Goal: Obtain resource: Download file/media

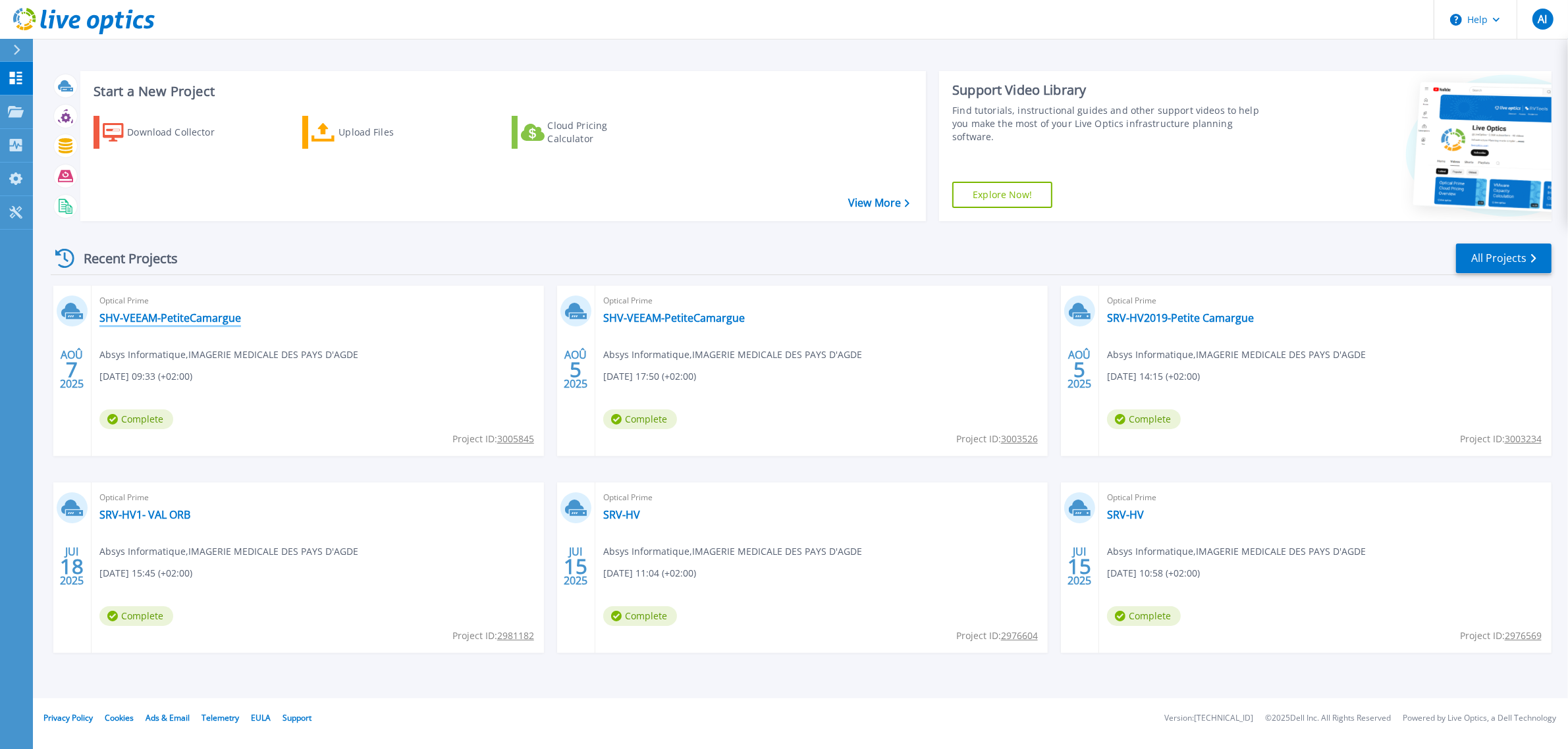
click at [141, 325] on link "SHV-VEEAM-PetiteCamargue" at bounding box center [170, 317] width 141 height 13
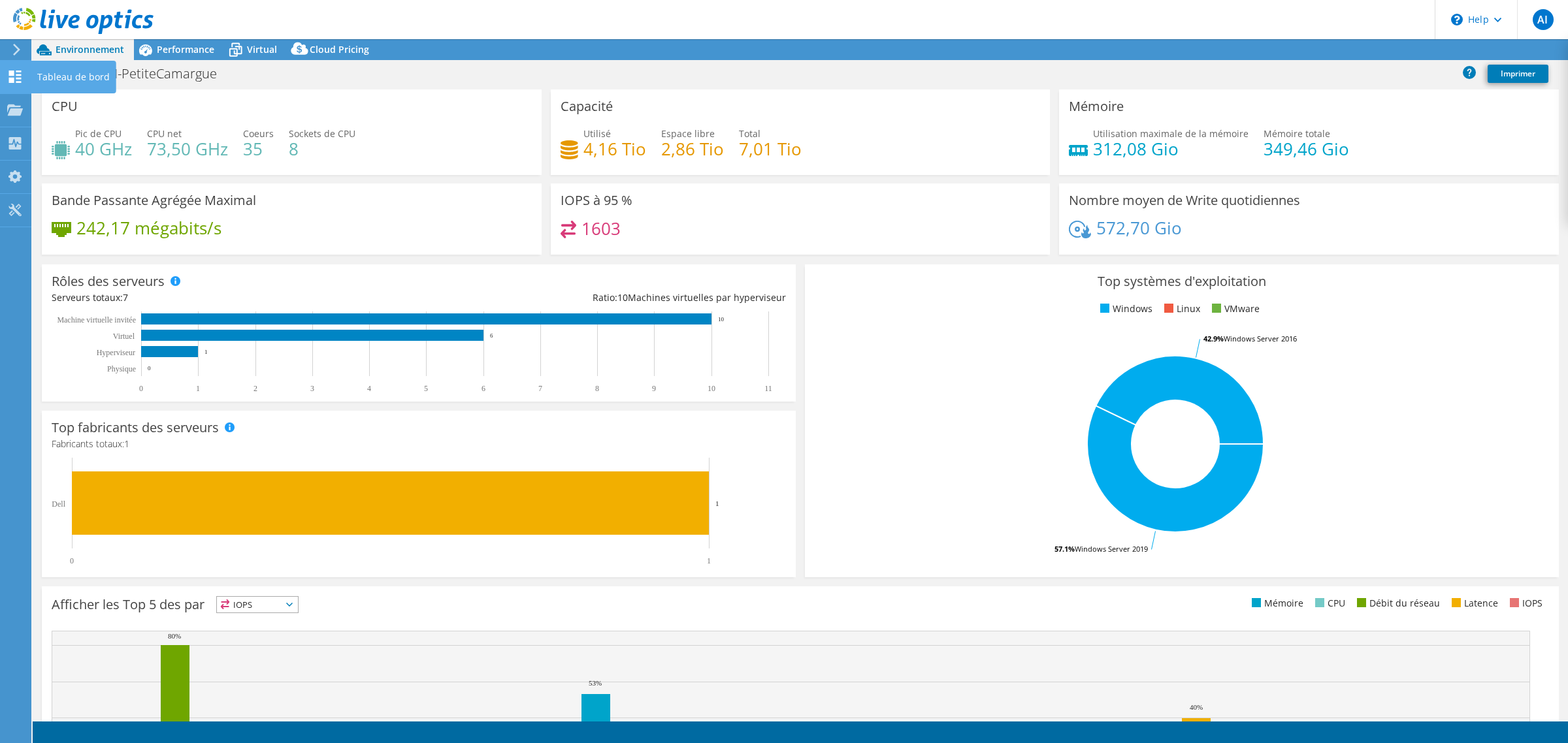
click at [18, 83] on icon at bounding box center [15, 76] width 16 height 12
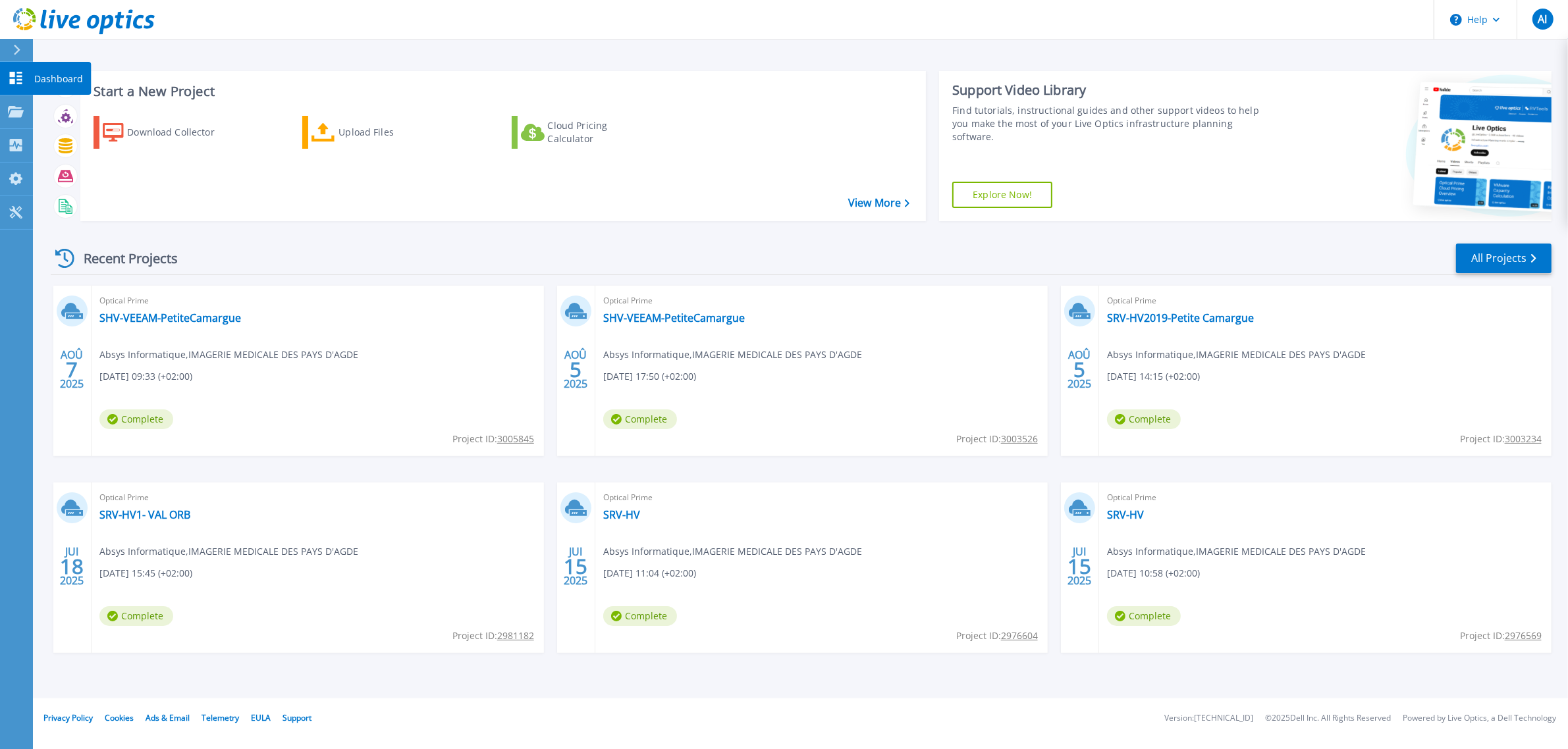
click at [23, 76] on link "Dashboard Dashboard" at bounding box center [16, 78] width 33 height 33
click at [149, 308] on span "Optical Prime" at bounding box center [318, 300] width 437 height 14
click at [141, 347] on div "Optical Prime SHV-VEEAM-PetiteCamargue Absys Informatique , IMAGERIE MEDICALE D…" at bounding box center [317, 371] width 452 height 171
click at [141, 325] on link "SHV-VEEAM-PetiteCamargue" at bounding box center [170, 317] width 141 height 13
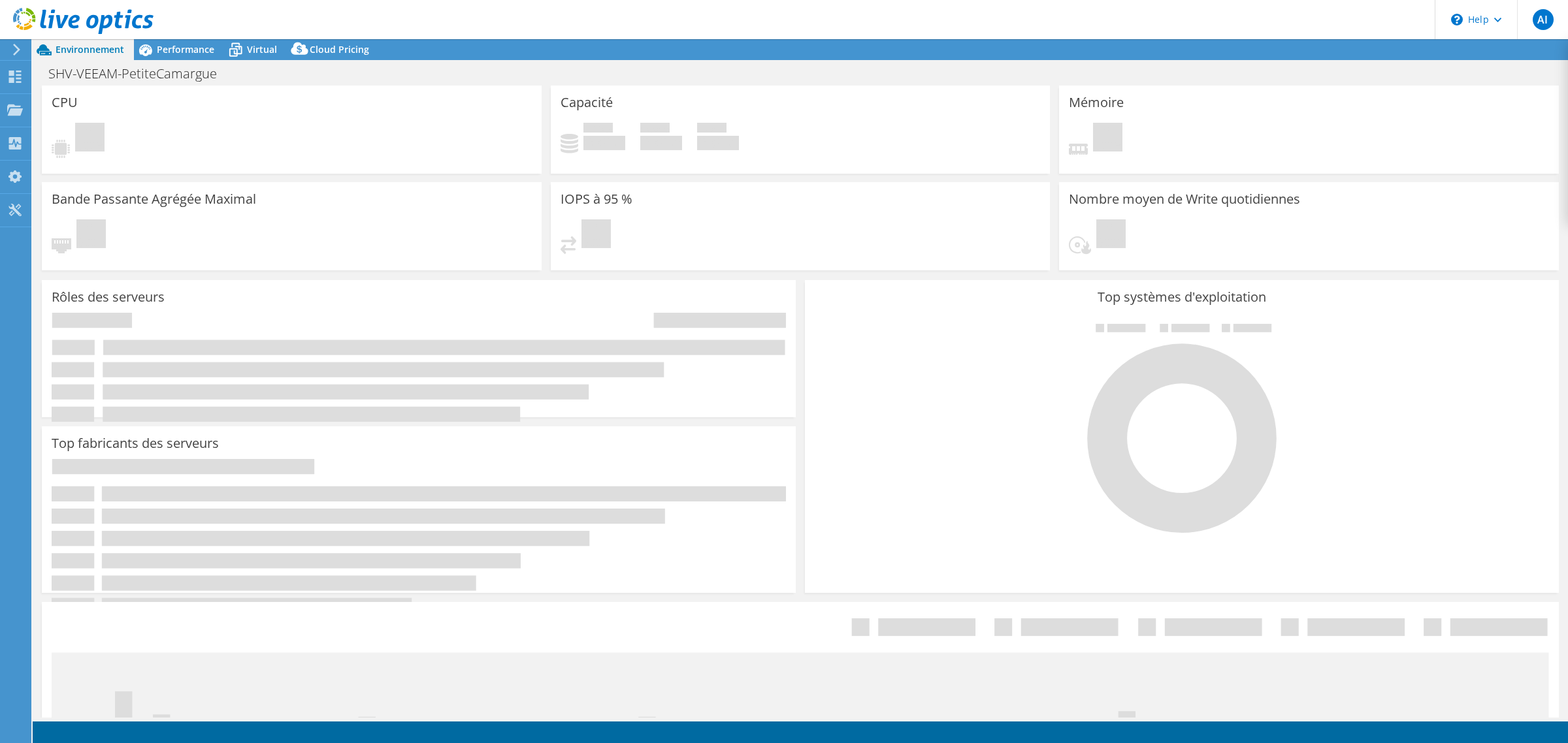
select select "USD"
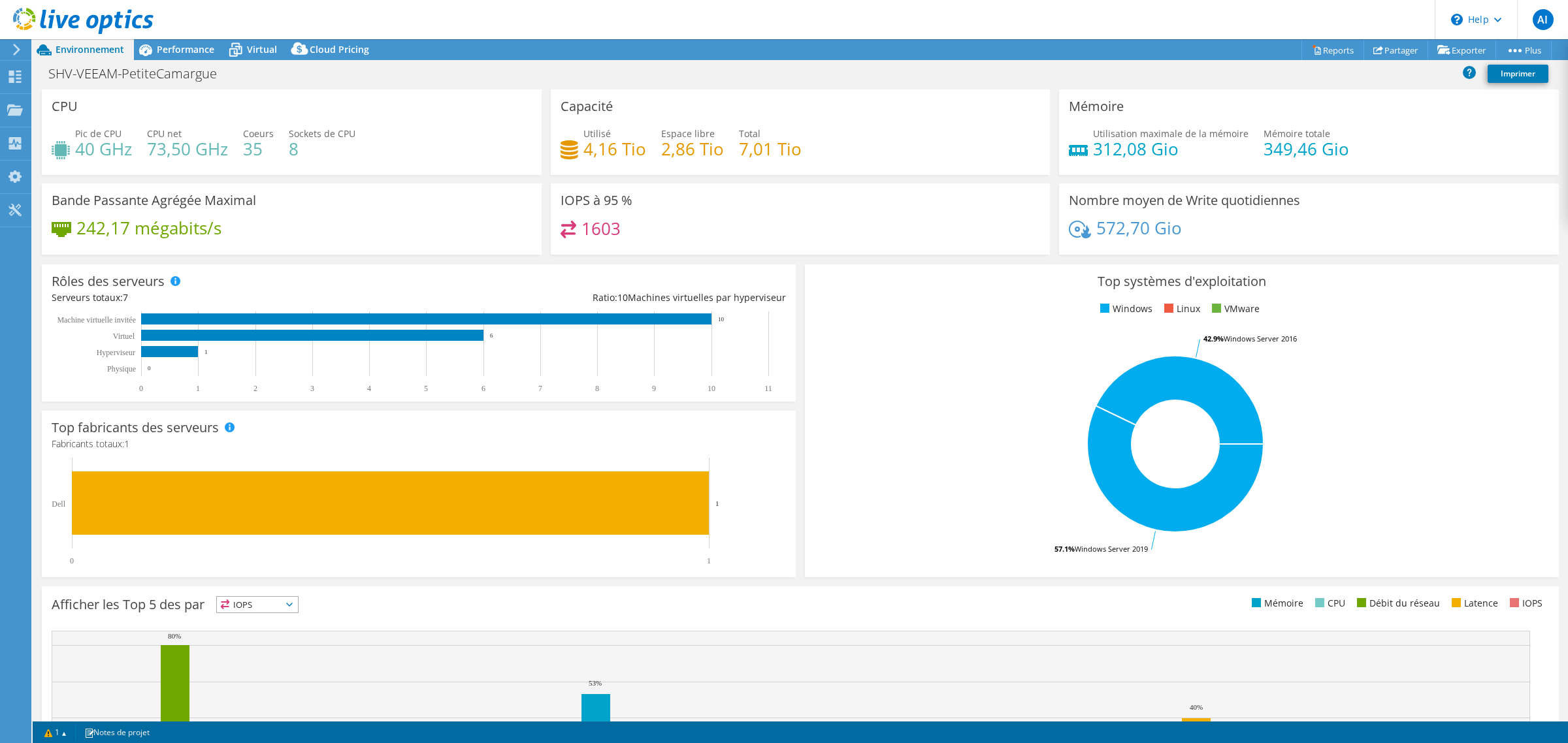
click at [12, 49] on icon at bounding box center [16, 49] width 9 height 12
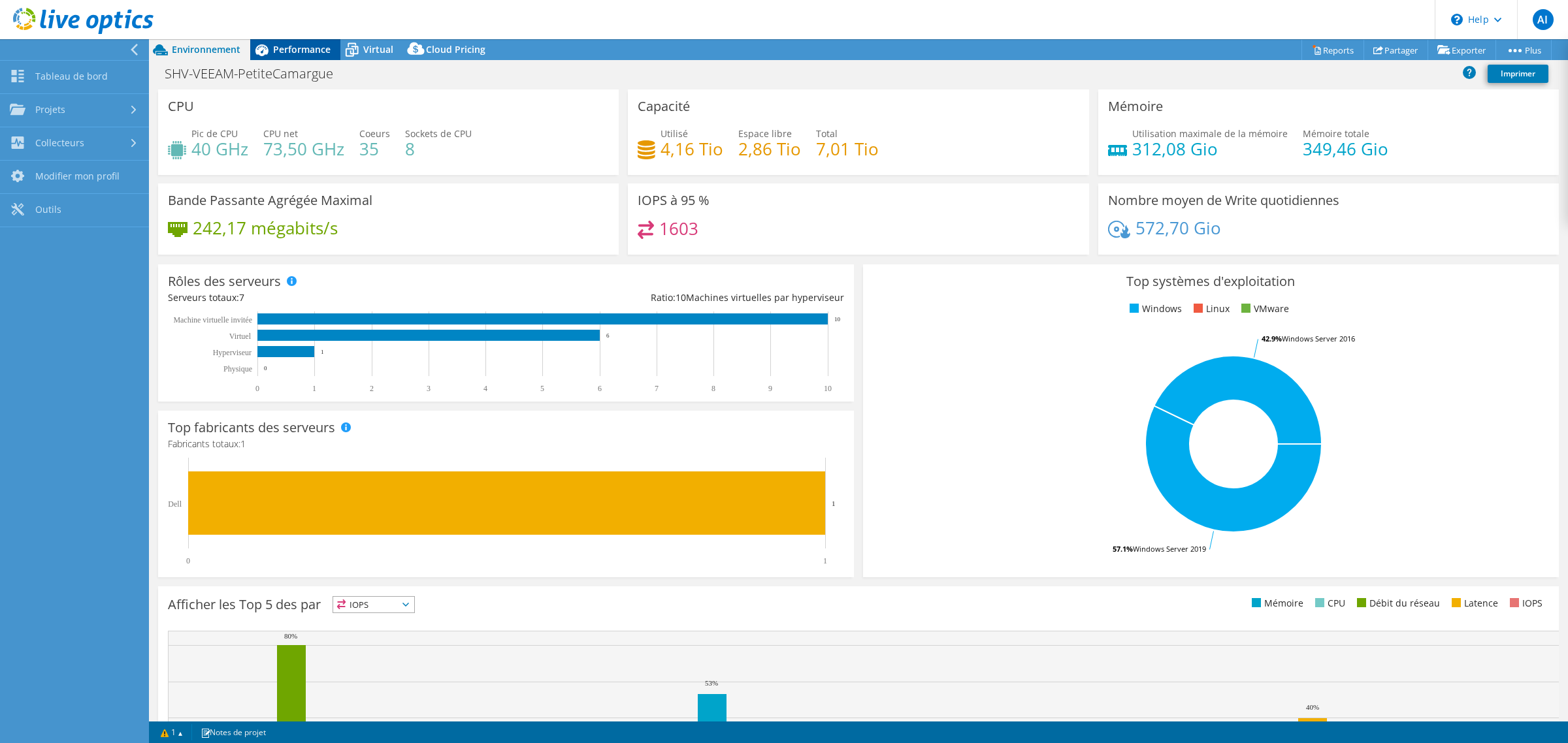
click at [289, 50] on span "Performance" at bounding box center [301, 49] width 58 height 12
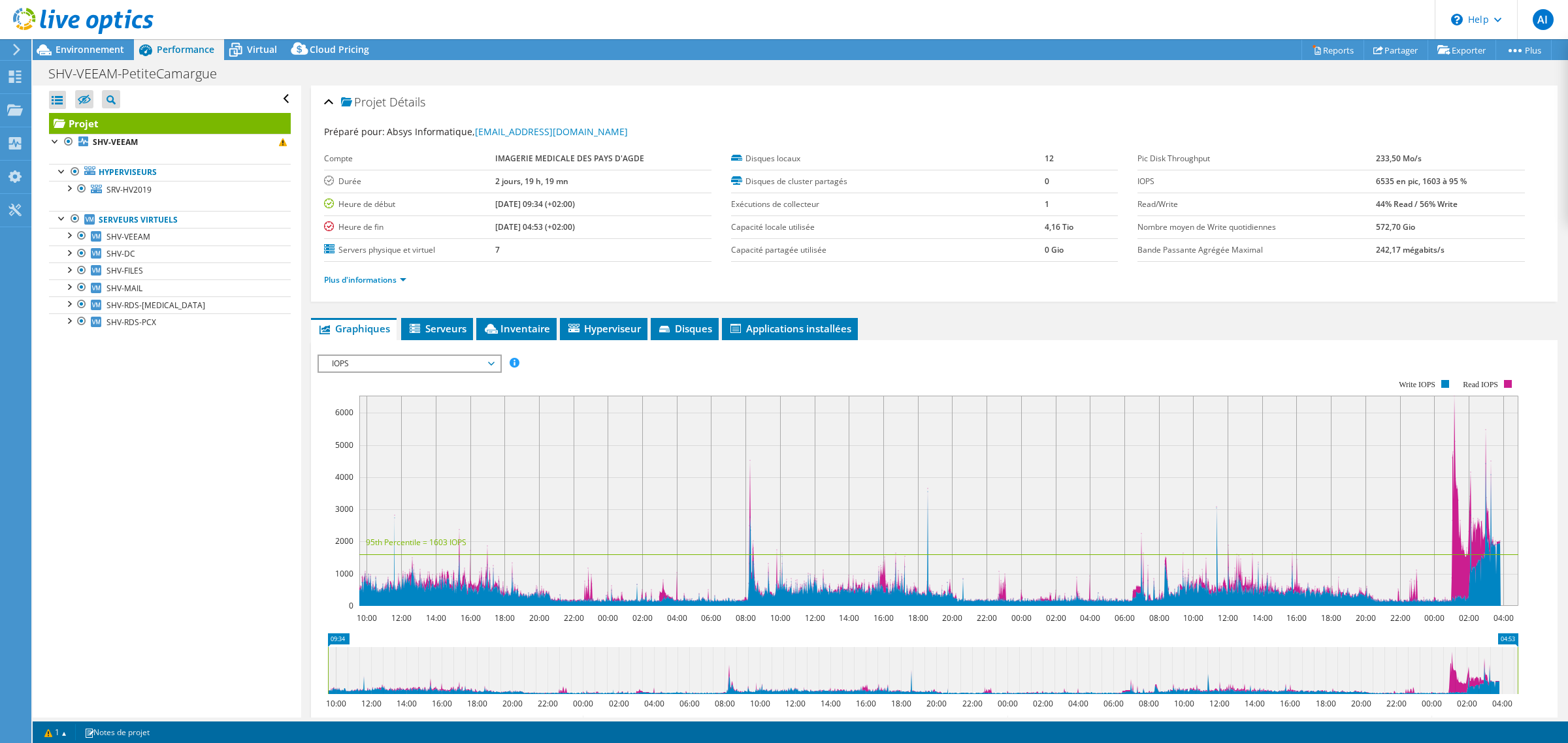
drag, startPoint x: 615, startPoint y: 267, endPoint x: 513, endPoint y: 270, distance: 102.0
click at [513, 238] on td "[DATE] 04:53 (+02:00)" at bounding box center [603, 227] width 216 height 23
click at [651, 238] on td "[DATE] 04:53 (+02:00)" at bounding box center [603, 227] width 216 height 23
click at [20, 83] on icon at bounding box center [15, 76] width 16 height 12
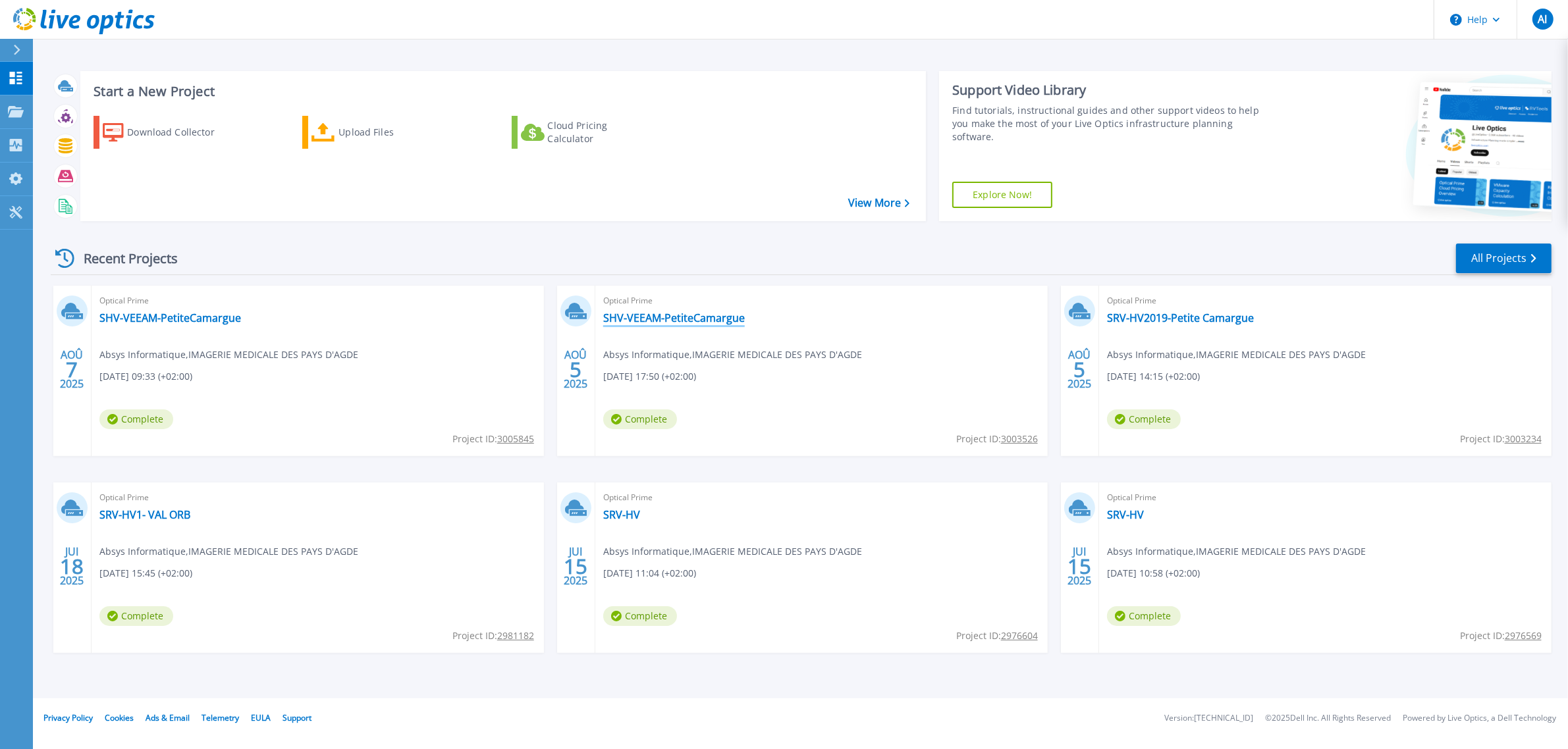
click at [669, 325] on link "SHV-VEEAM-PetiteCamargue" at bounding box center [673, 317] width 141 height 13
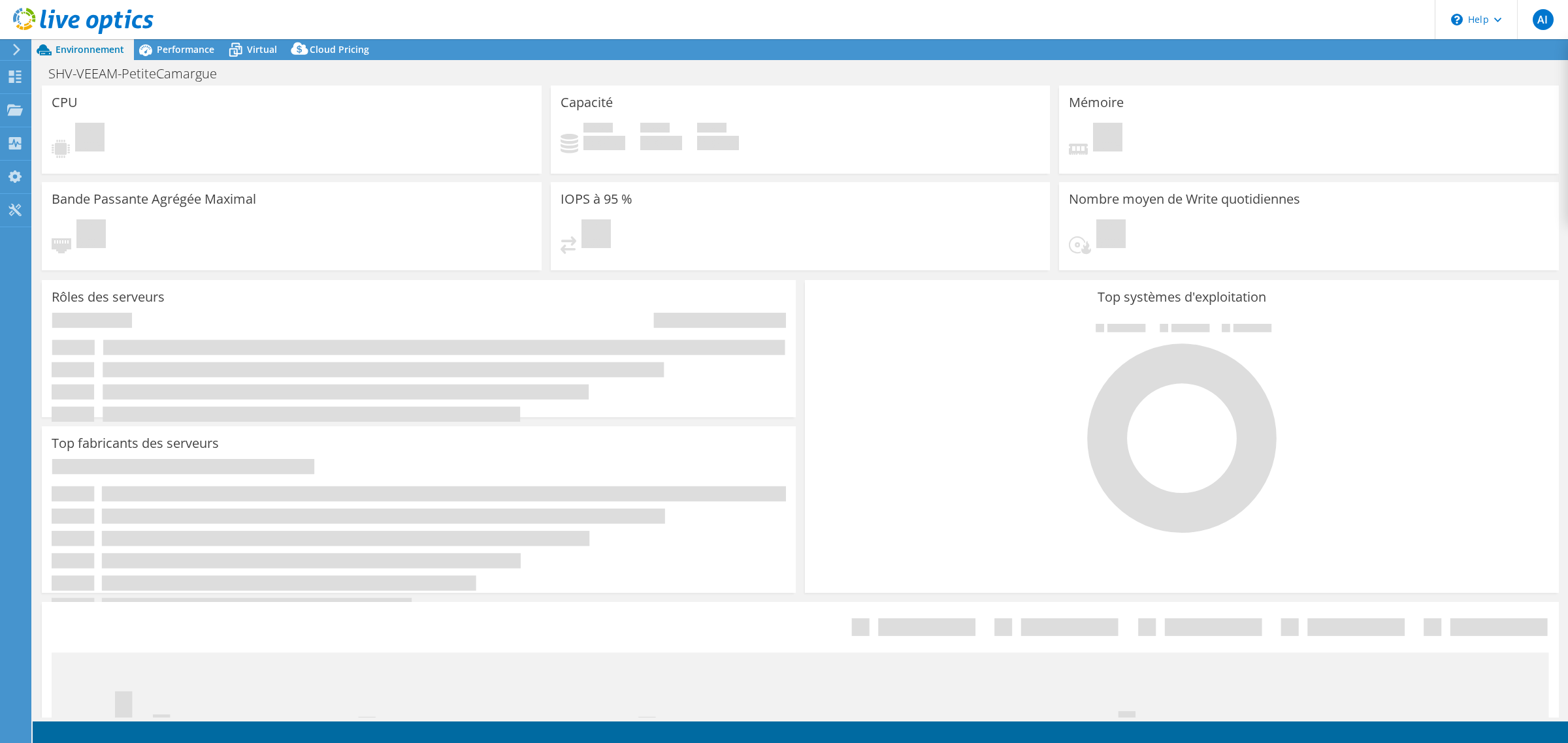
select select "EUFrankfurt"
select select "EUR"
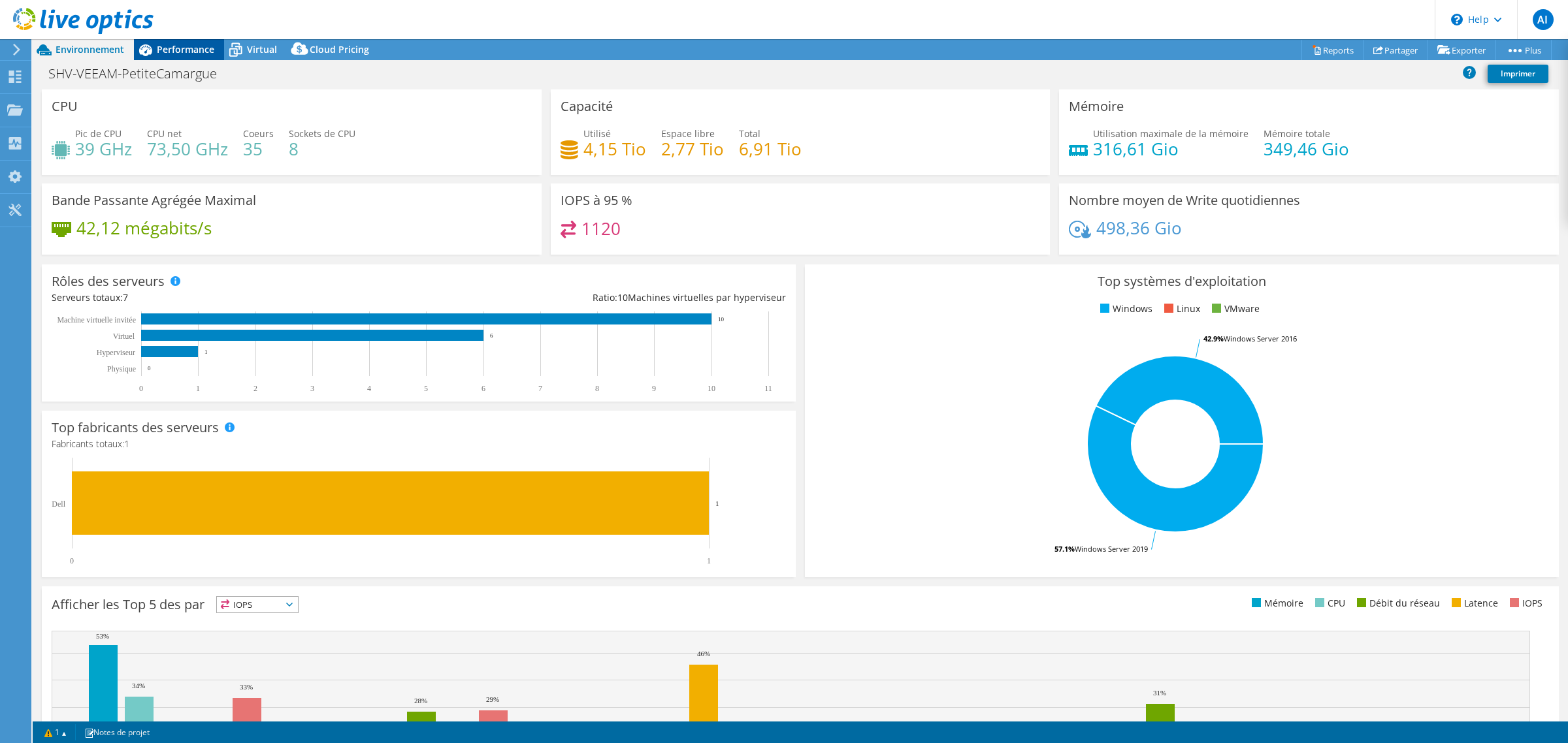
click at [188, 52] on span "Performance" at bounding box center [186, 49] width 58 height 12
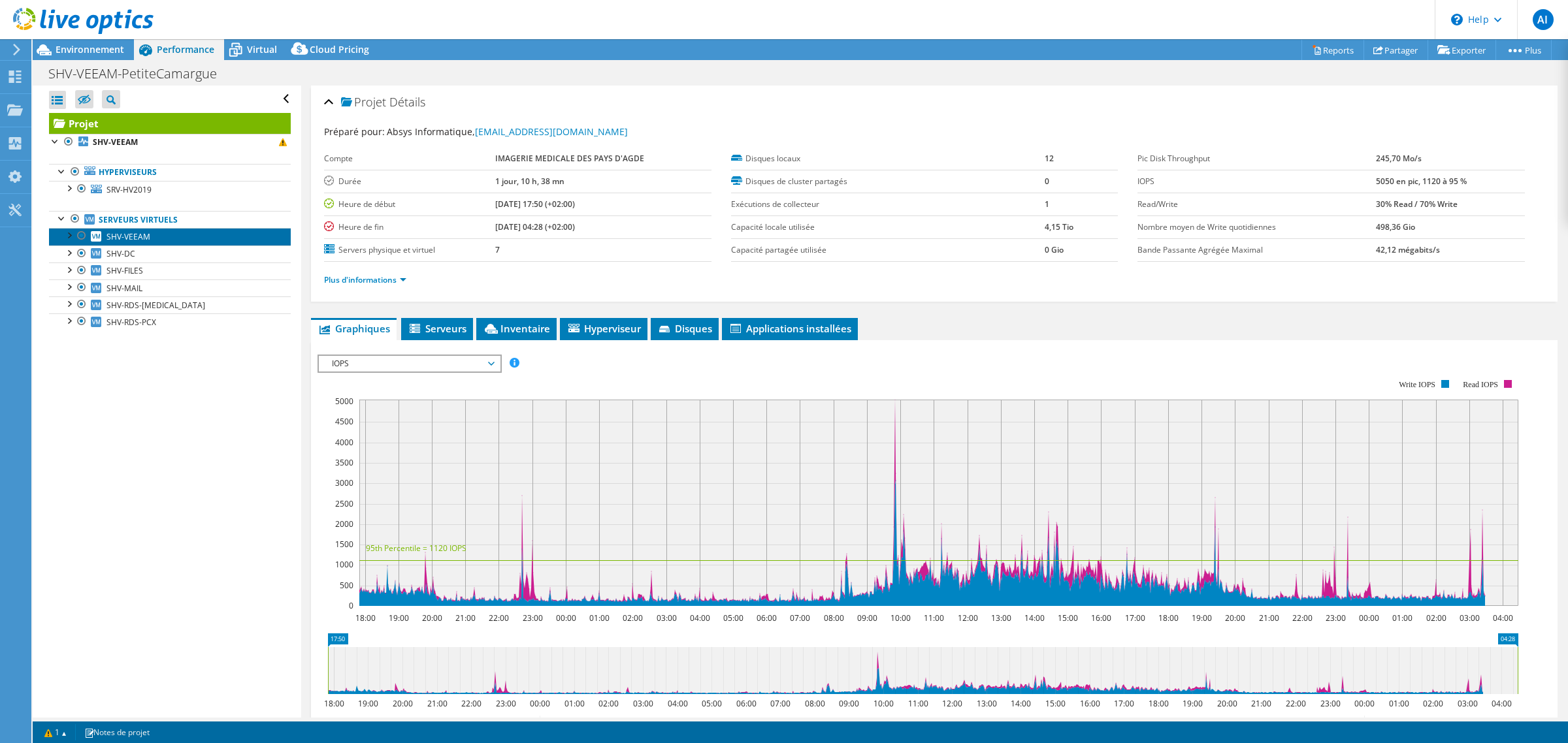
click at [148, 242] on span "SHV-VEEAM" at bounding box center [128, 237] width 44 height 11
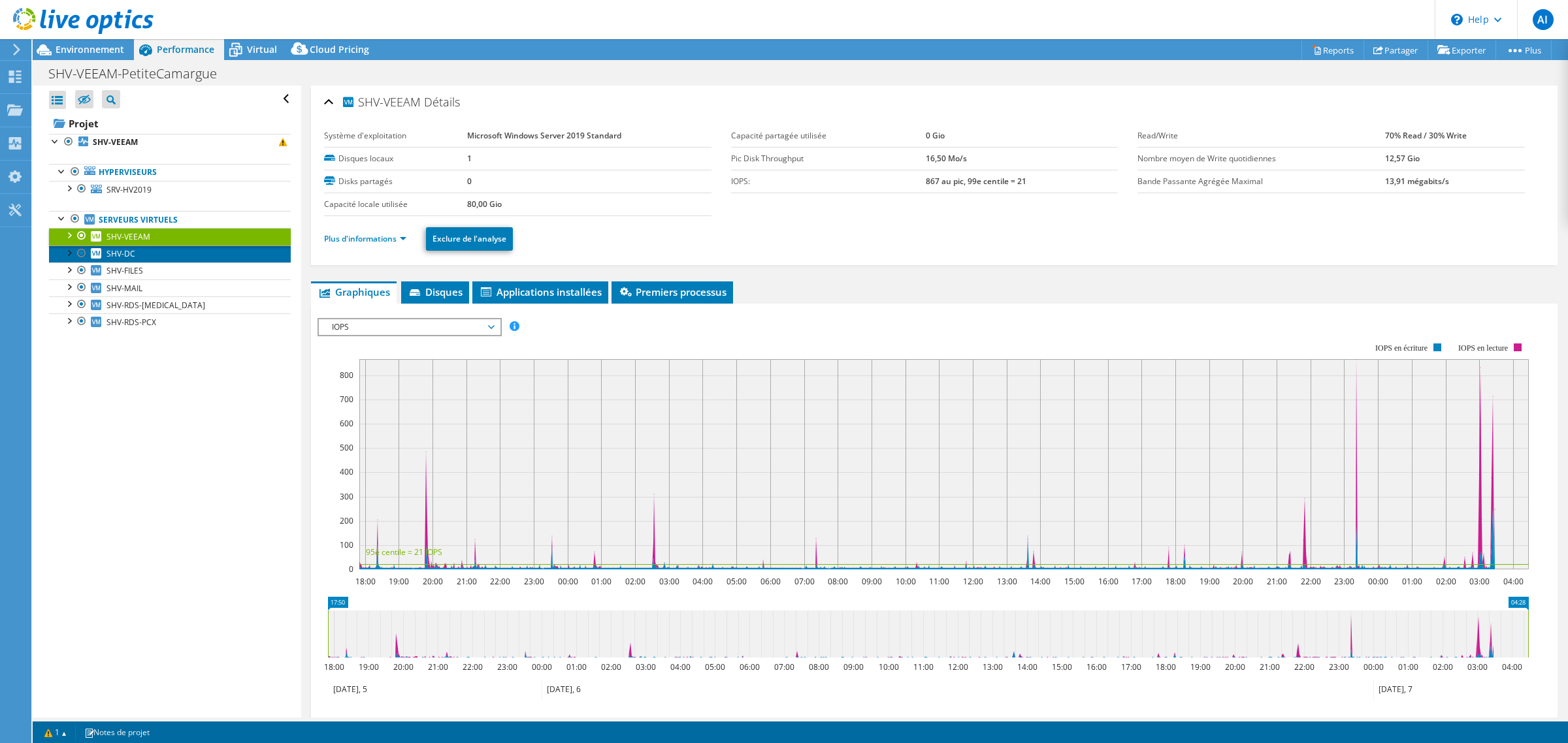
click at [144, 263] on link "SHV-DC" at bounding box center [169, 254] width 242 height 17
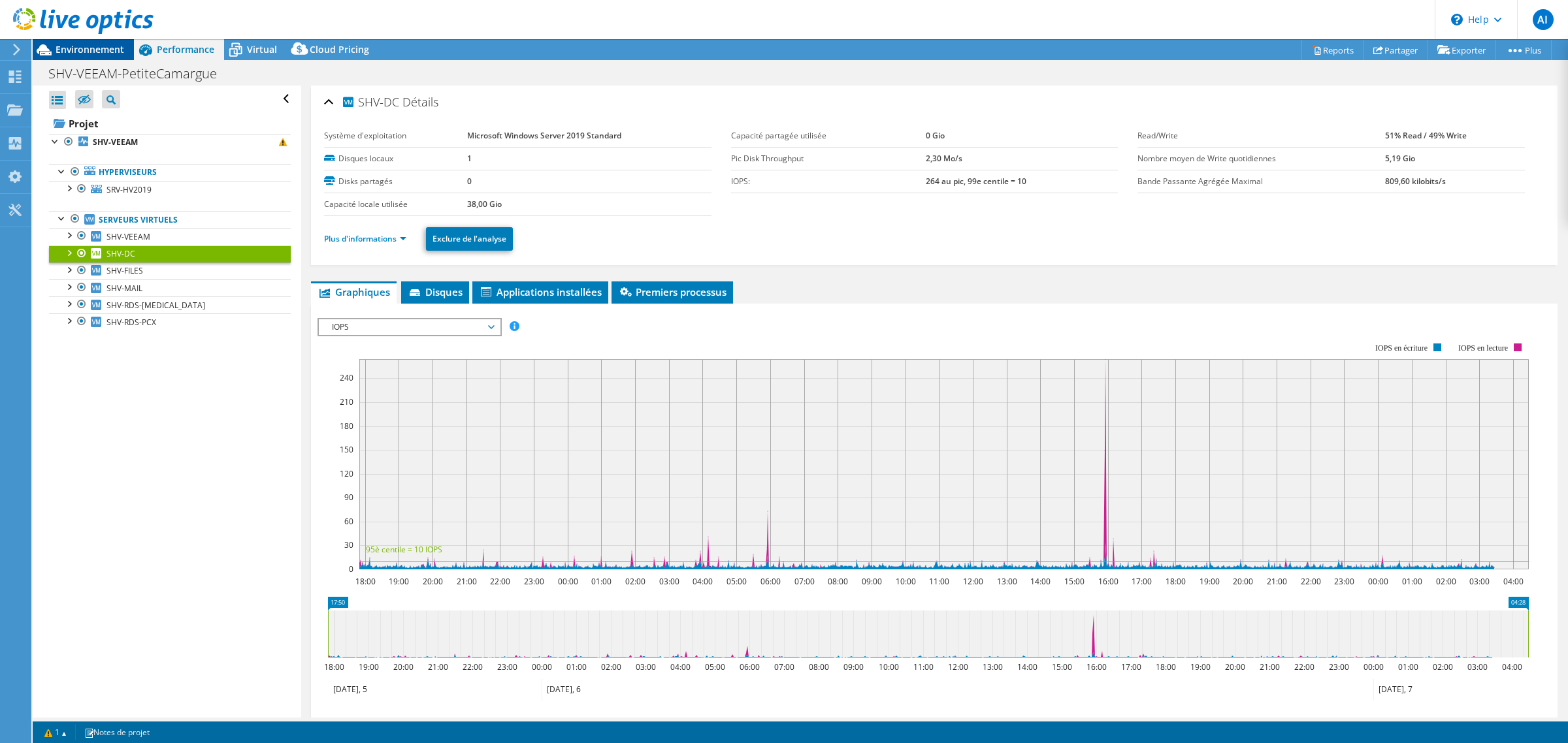
click at [112, 53] on span "Environnement" at bounding box center [89, 49] width 68 height 12
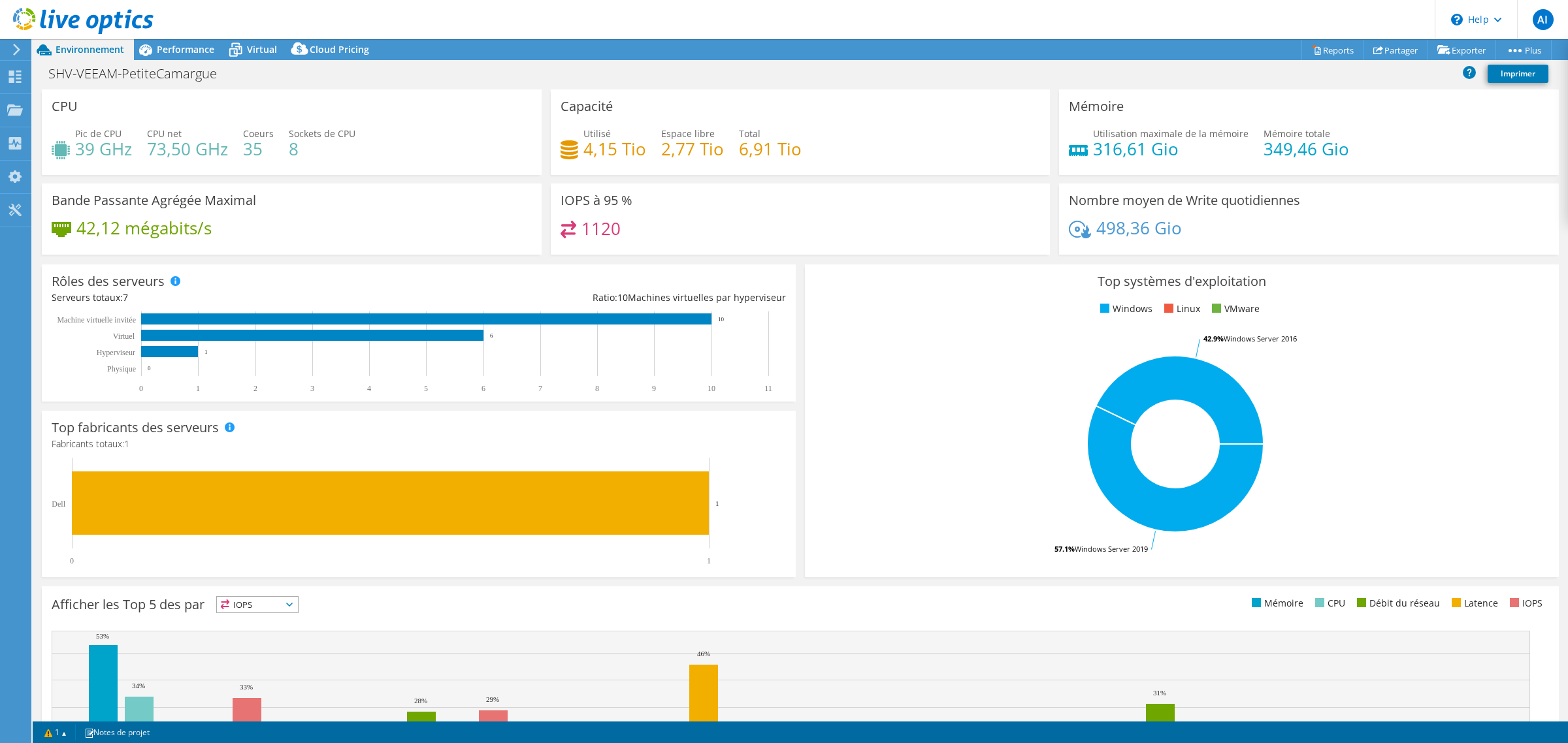
click at [18, 55] on icon at bounding box center [16, 49] width 9 height 12
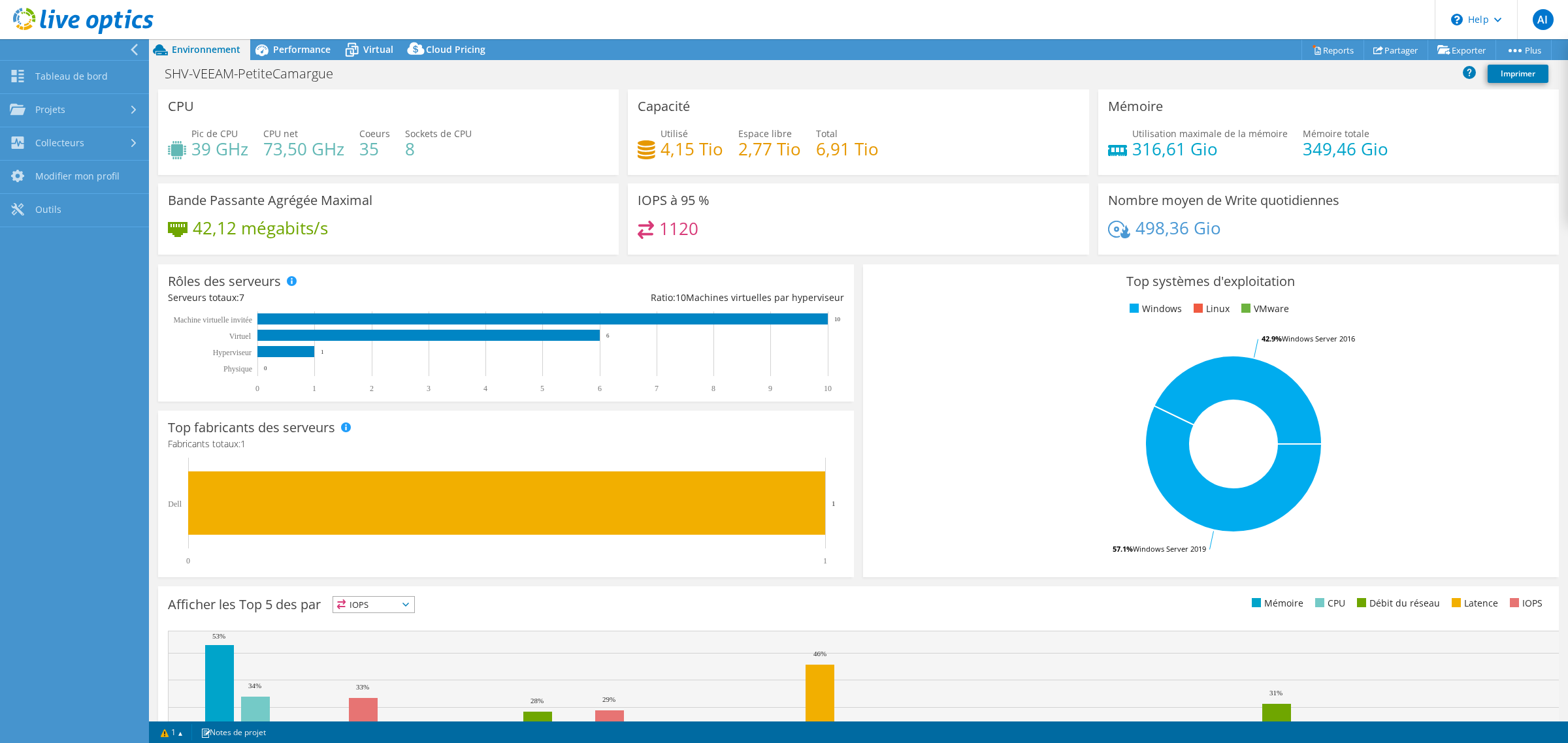
click at [18, 55] on div at bounding box center [71, 49] width 149 height 21
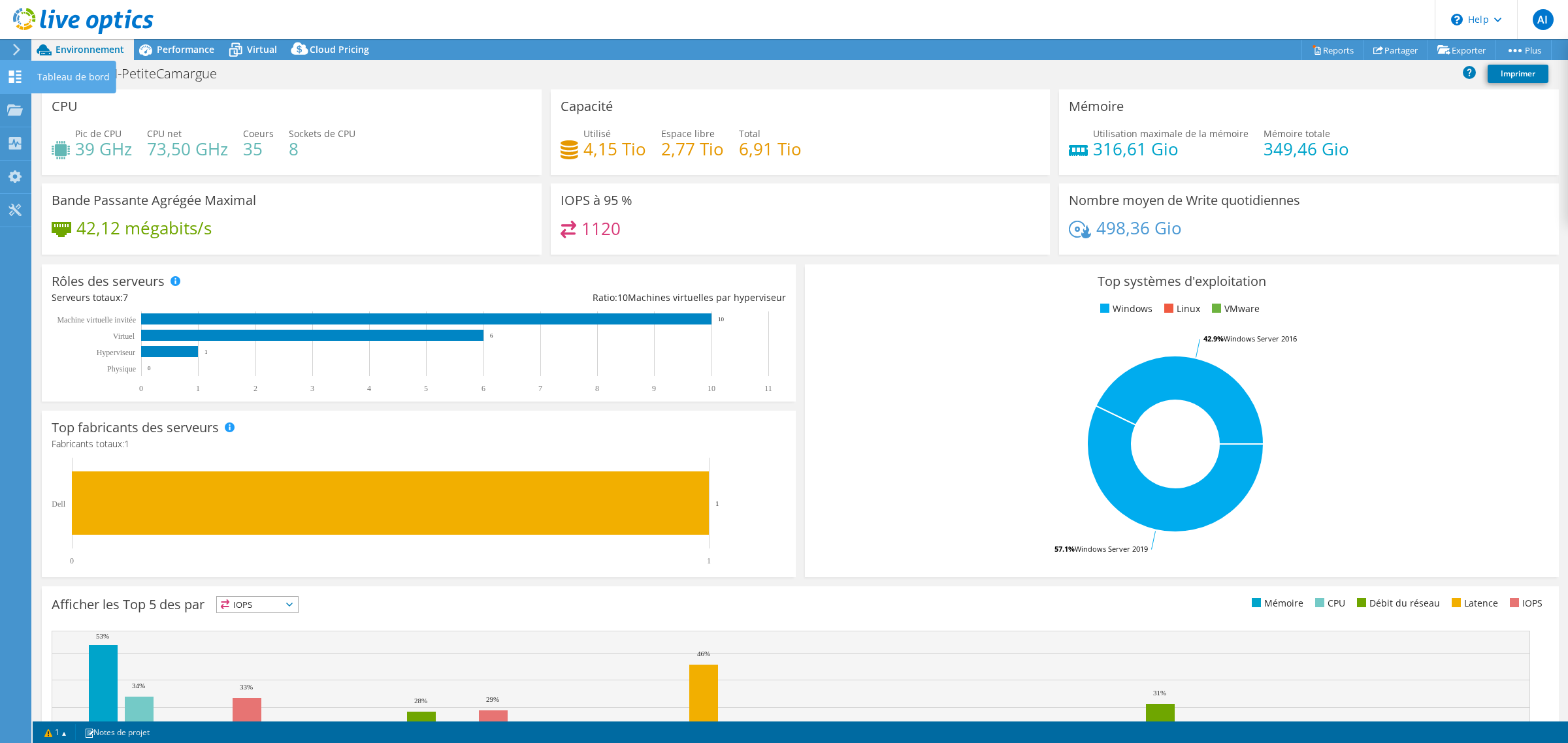
click at [13, 83] on use at bounding box center [16, 76] width 12 height 12
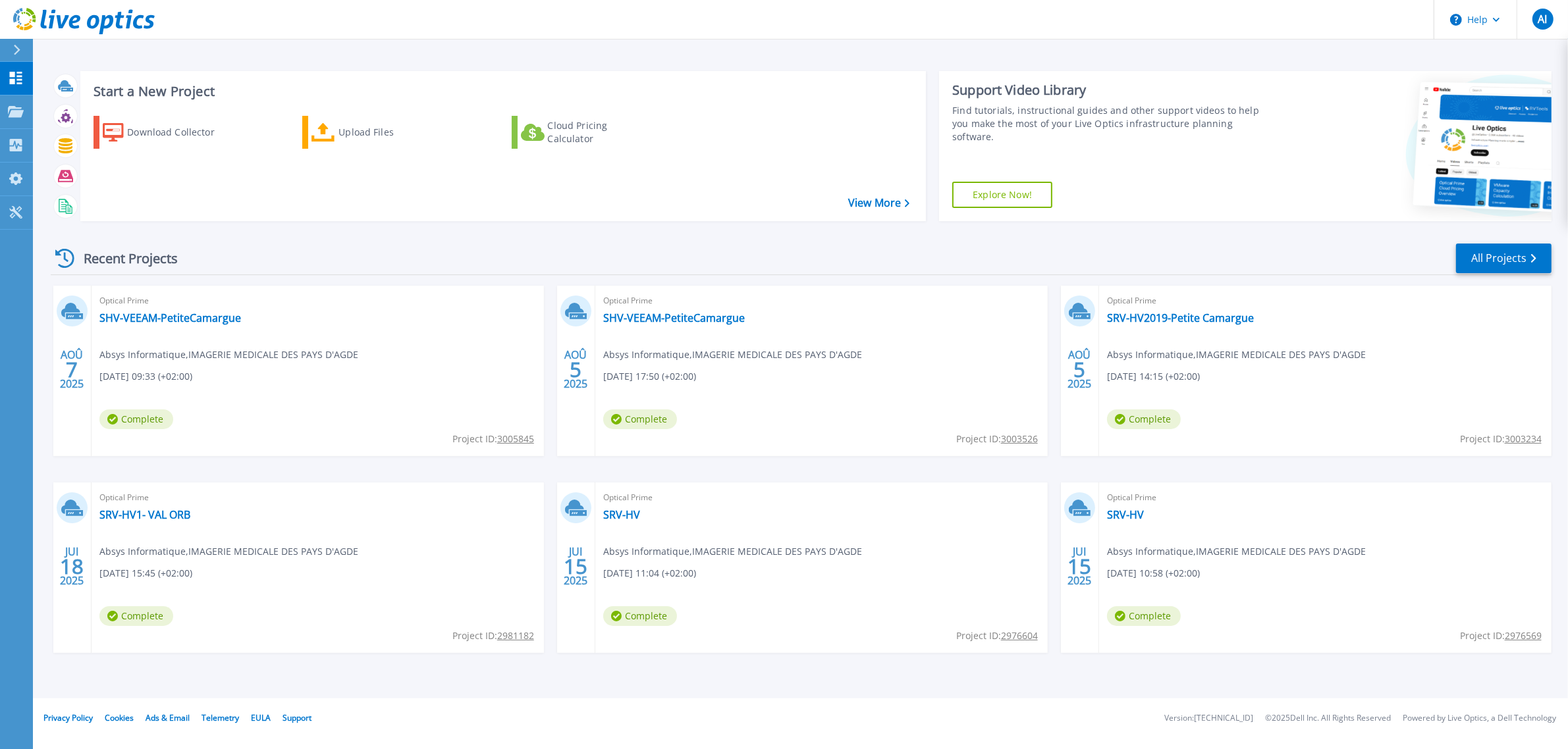
scroll to position [13, 0]
click at [1154, 324] on link "SRV-HV2019-Petite Camargue" at bounding box center [1180, 317] width 147 height 13
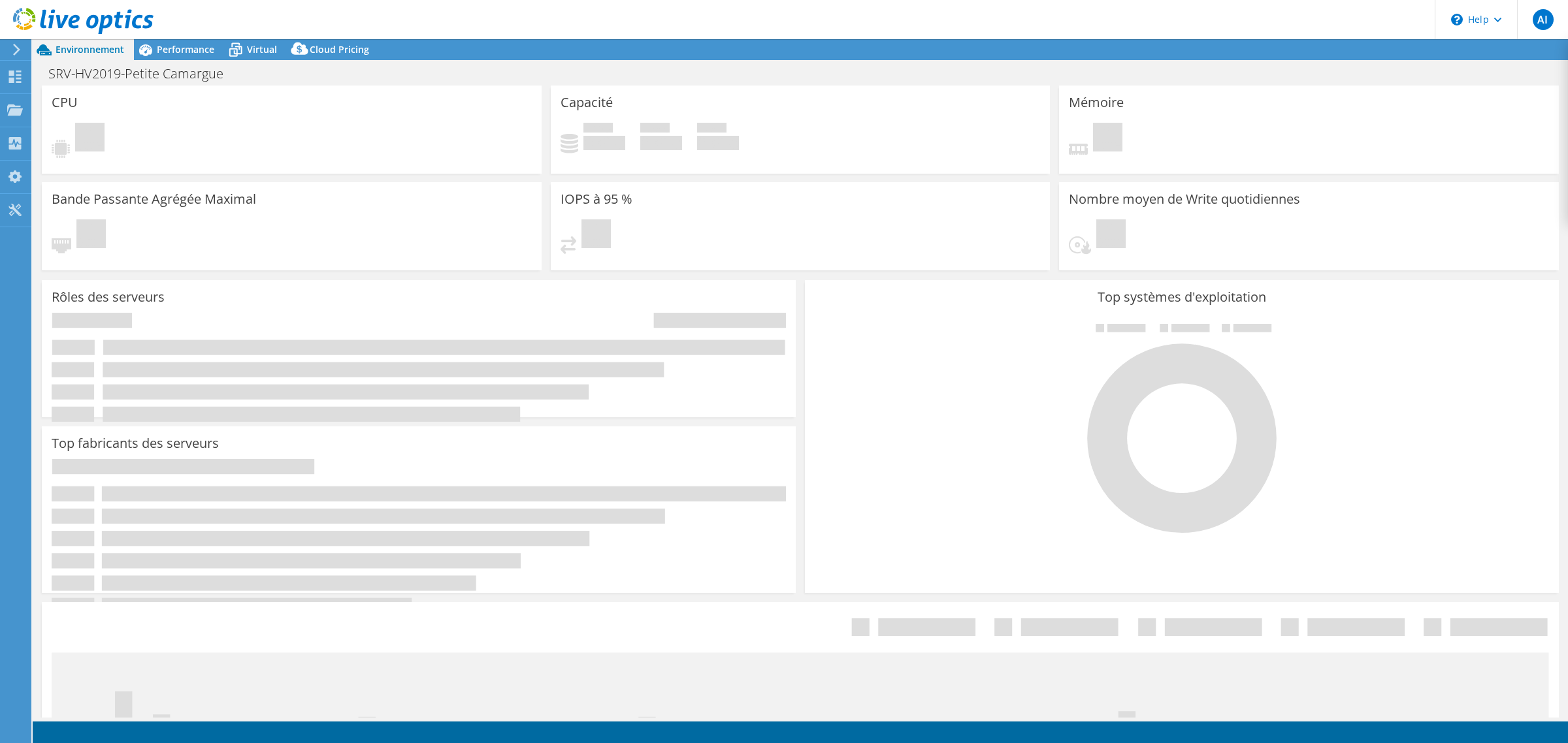
select select "USD"
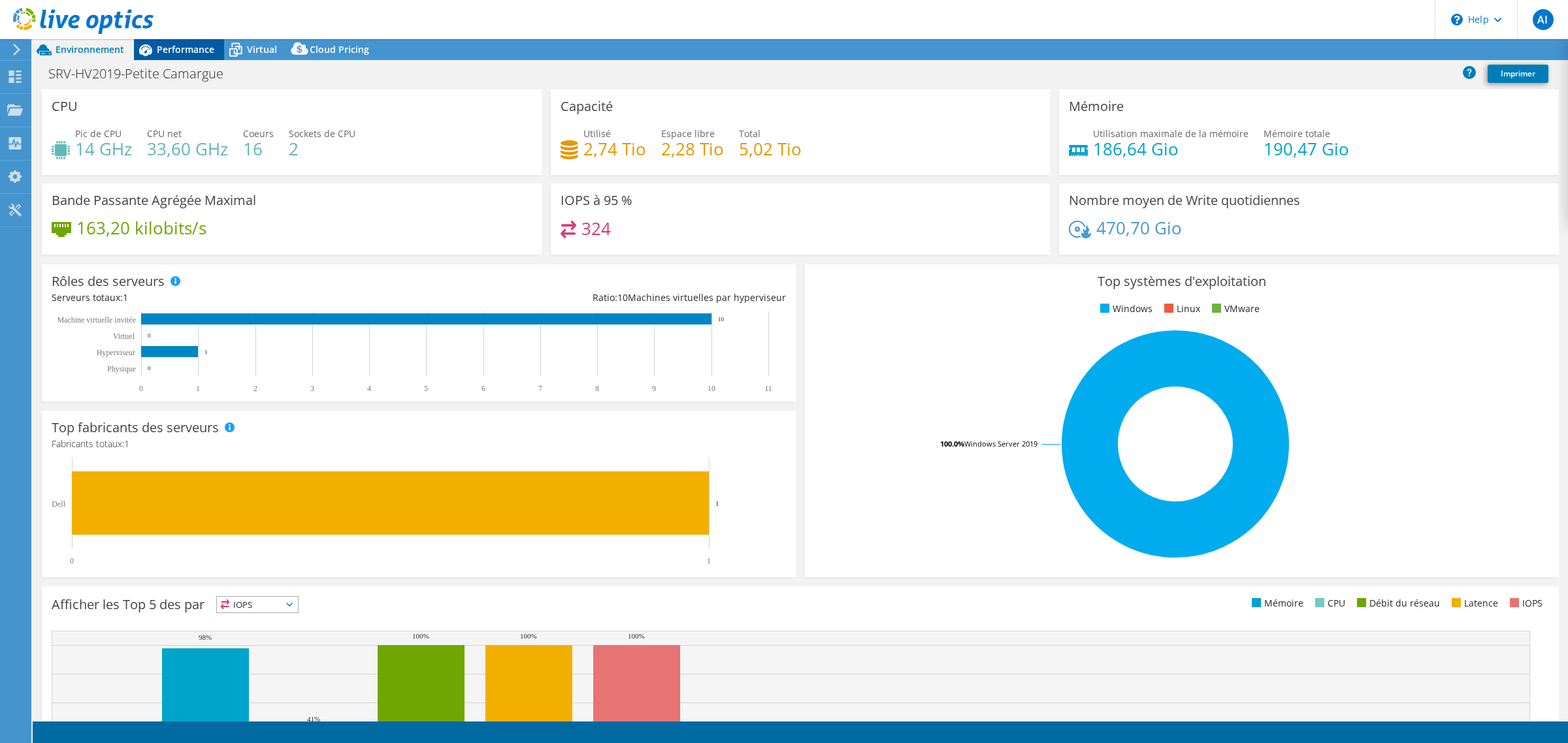
click at [178, 55] on span "Performance" at bounding box center [186, 49] width 58 height 12
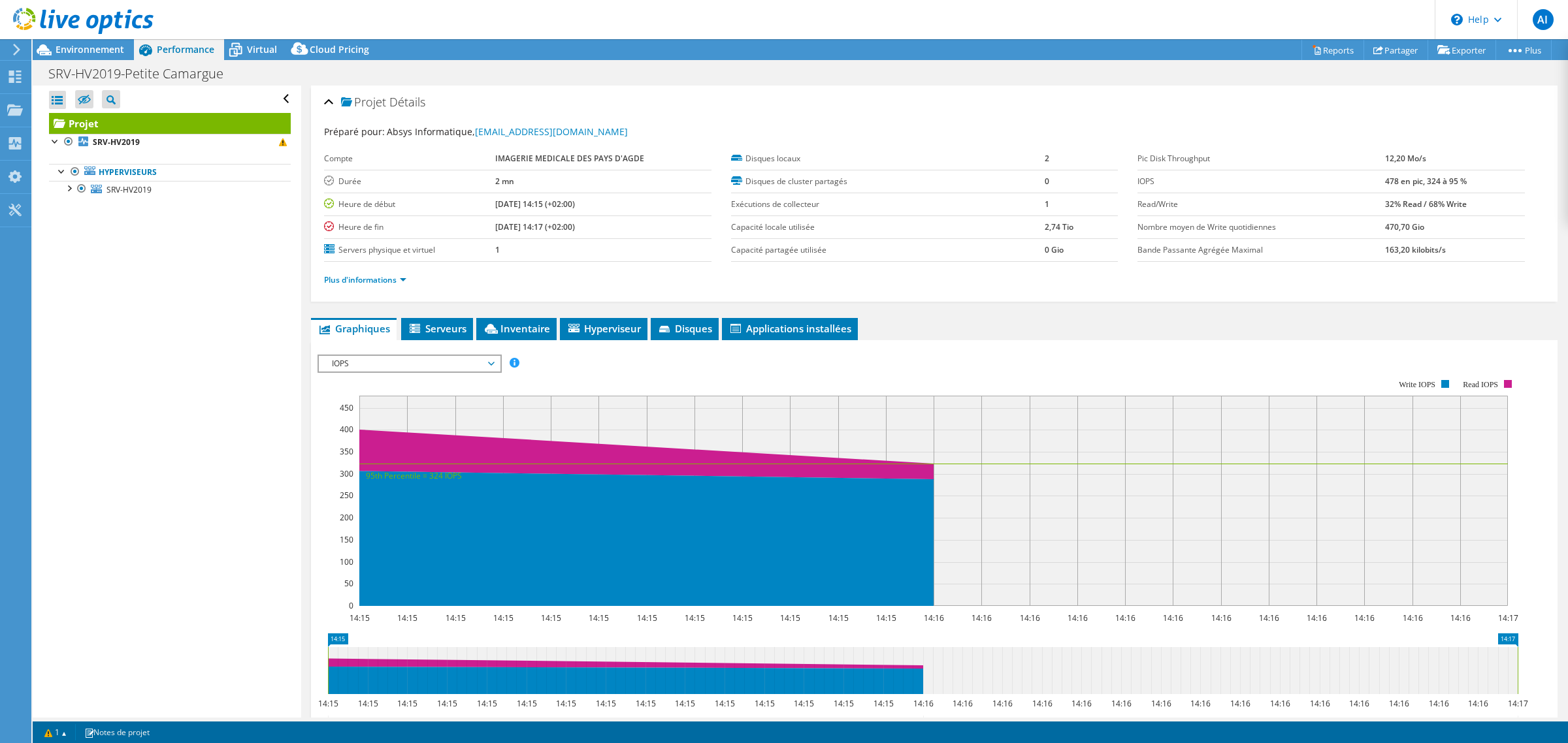
drag, startPoint x: 533, startPoint y: 265, endPoint x: 491, endPoint y: 235, distance: 51.6
click at [491, 235] on tbody "Compte IMAGERIE MEDICALE DES PAYS D'AGDE Durée 2 mn Heure de début 08/05/2025, …" at bounding box center [518, 204] width 387 height 114
click at [110, 57] on div "Environnement" at bounding box center [83, 49] width 102 height 21
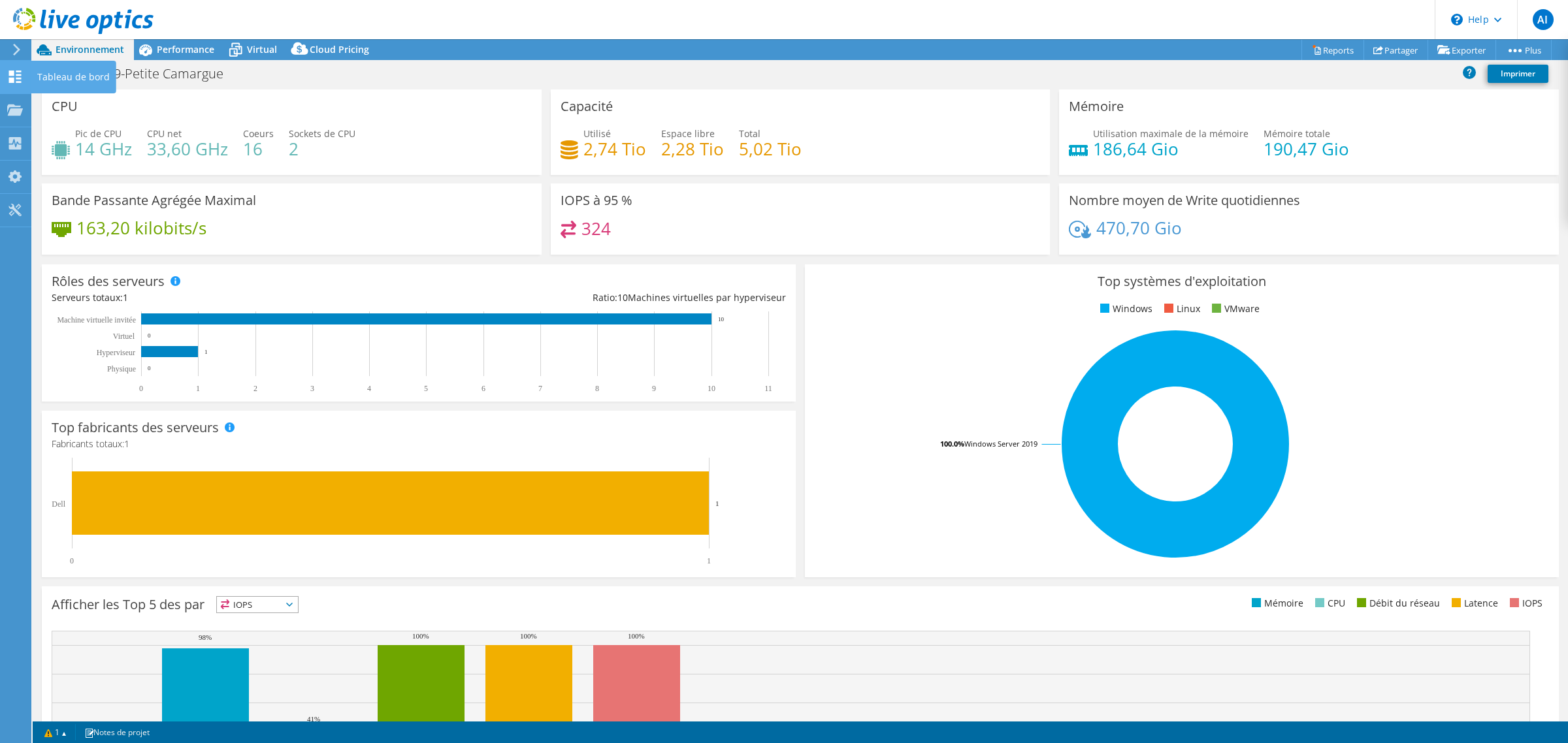
click at [47, 79] on div "Tableau de bord" at bounding box center [73, 77] width 85 height 32
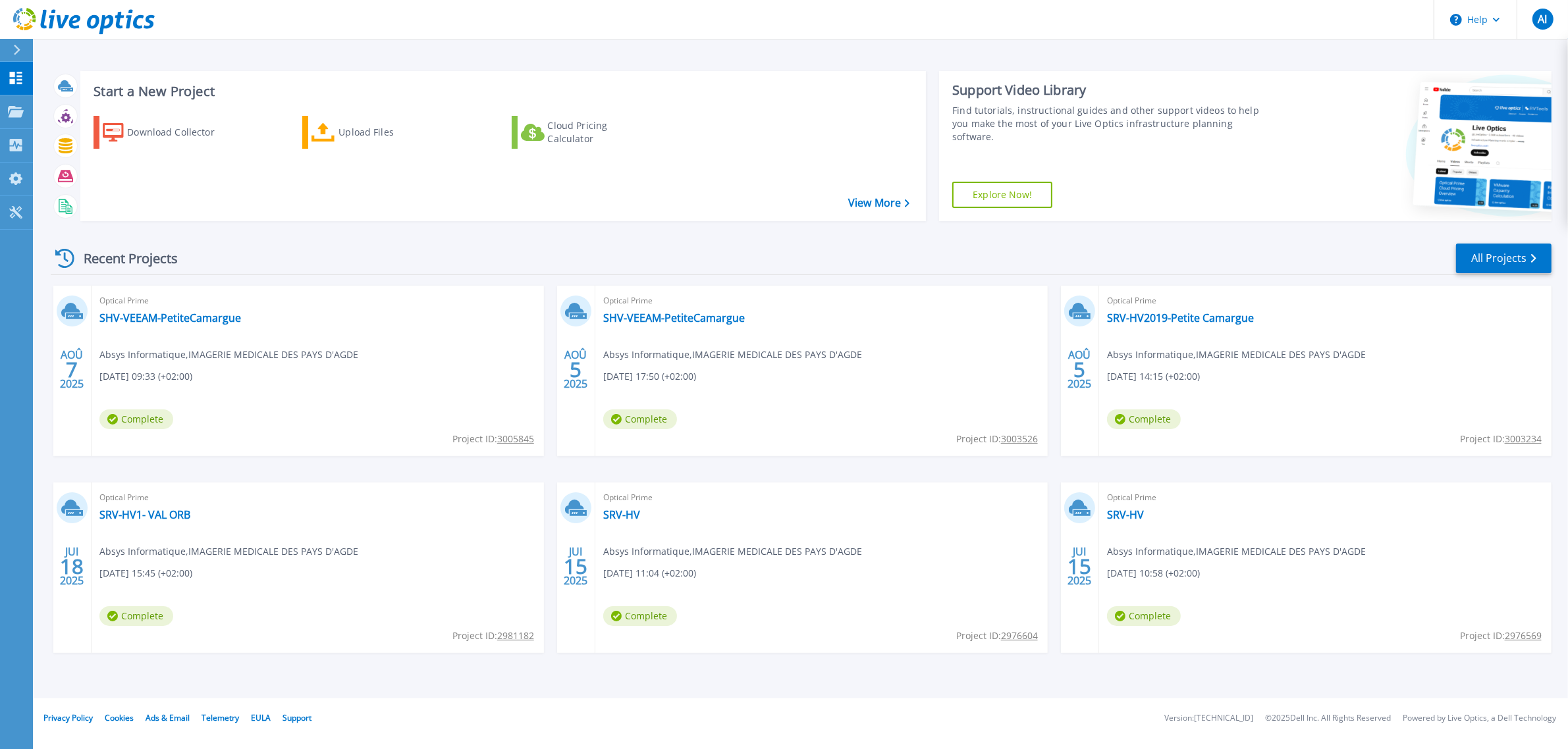
scroll to position [13, 0]
click at [205, 325] on link "SHV-VEEAM-PetiteCamargue" at bounding box center [170, 317] width 141 height 13
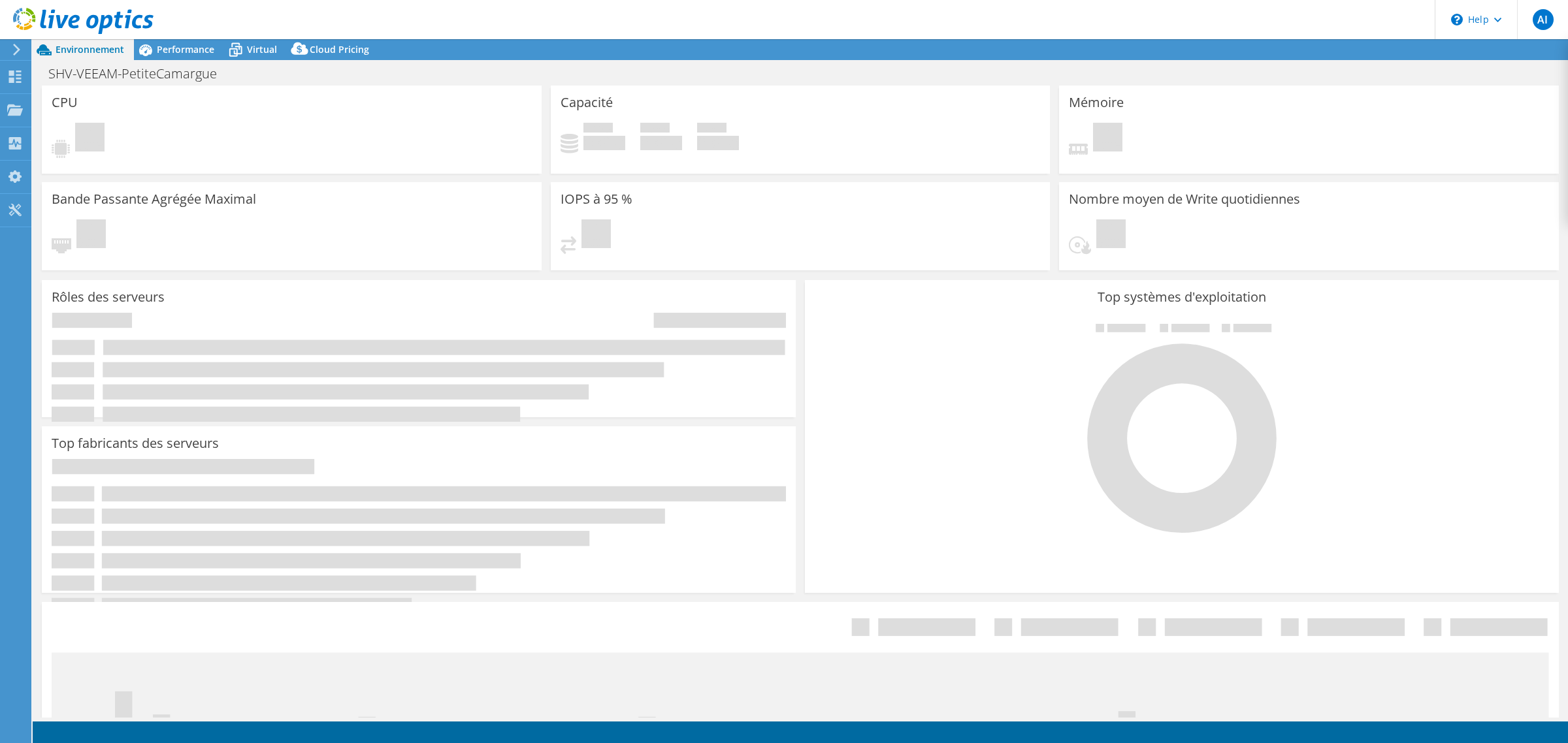
select select "USD"
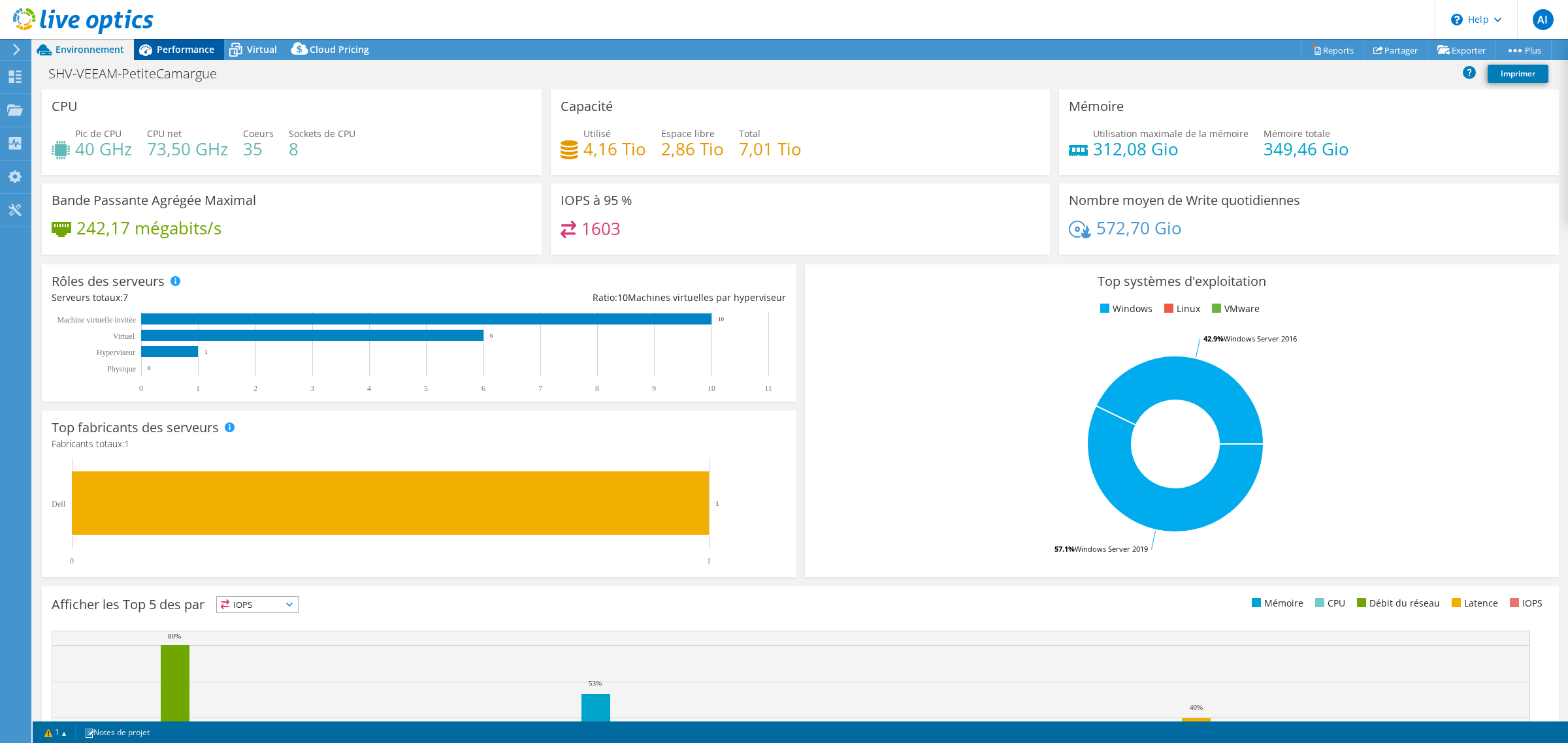
click at [161, 54] on span "Performance" at bounding box center [186, 49] width 58 height 12
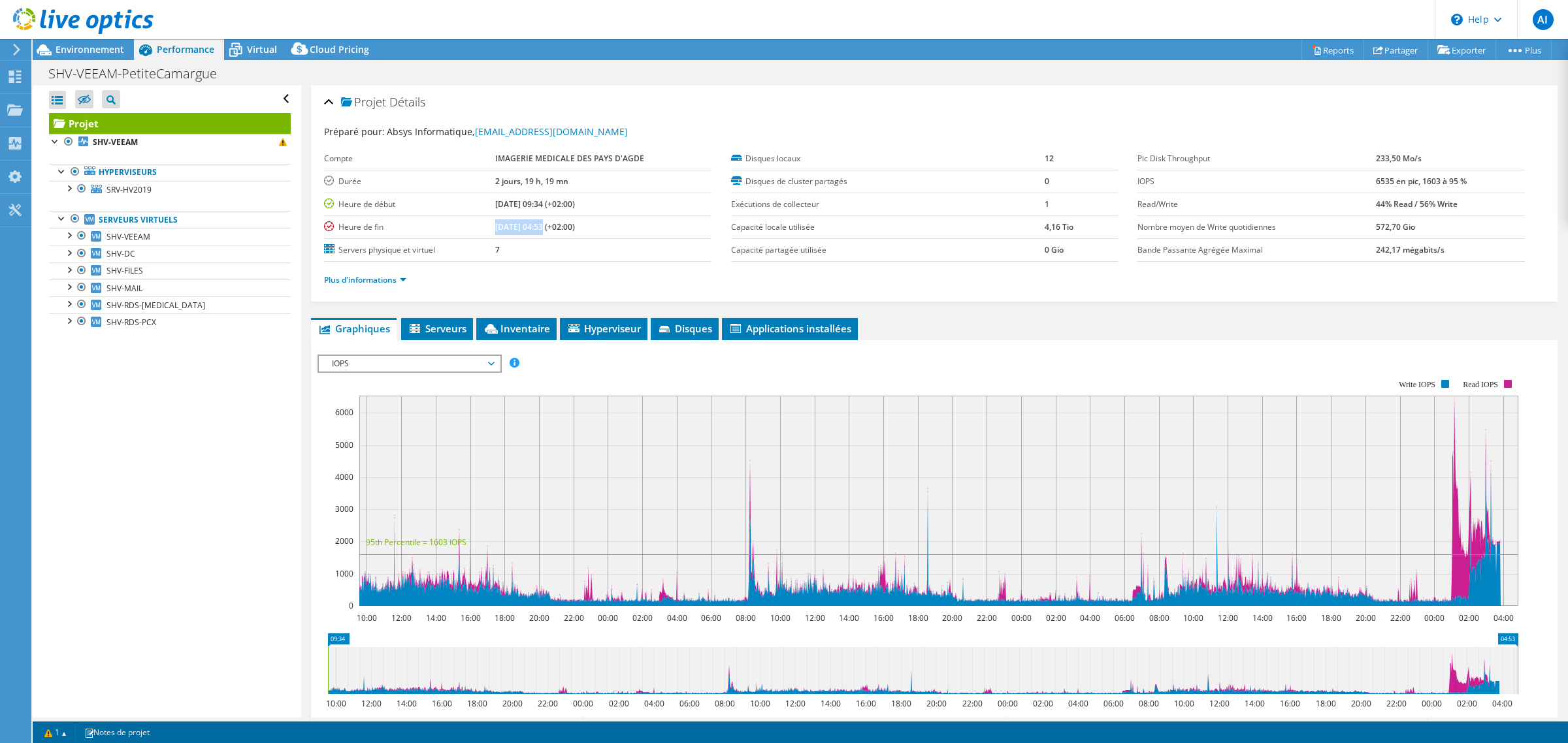
drag, startPoint x: 492, startPoint y: 267, endPoint x: 542, endPoint y: 269, distance: 50.0
click at [542, 238] on tr "Heure de fin [DATE] 04:53 (+02:00)" at bounding box center [518, 227] width 387 height 23
click at [518, 210] on b "[DATE] 09:34 (+02:00)" at bounding box center [536, 204] width 80 height 11
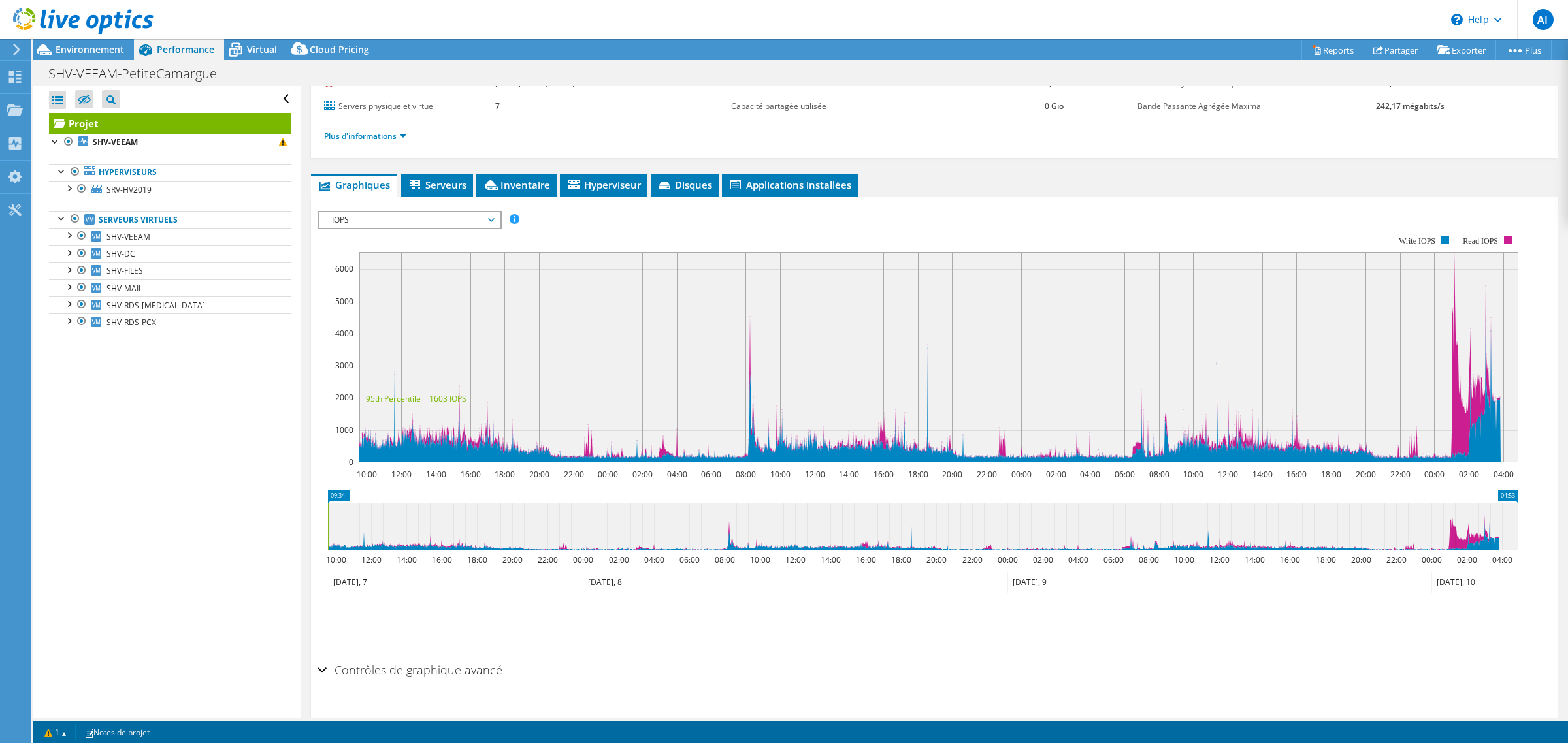
scroll to position [231, 0]
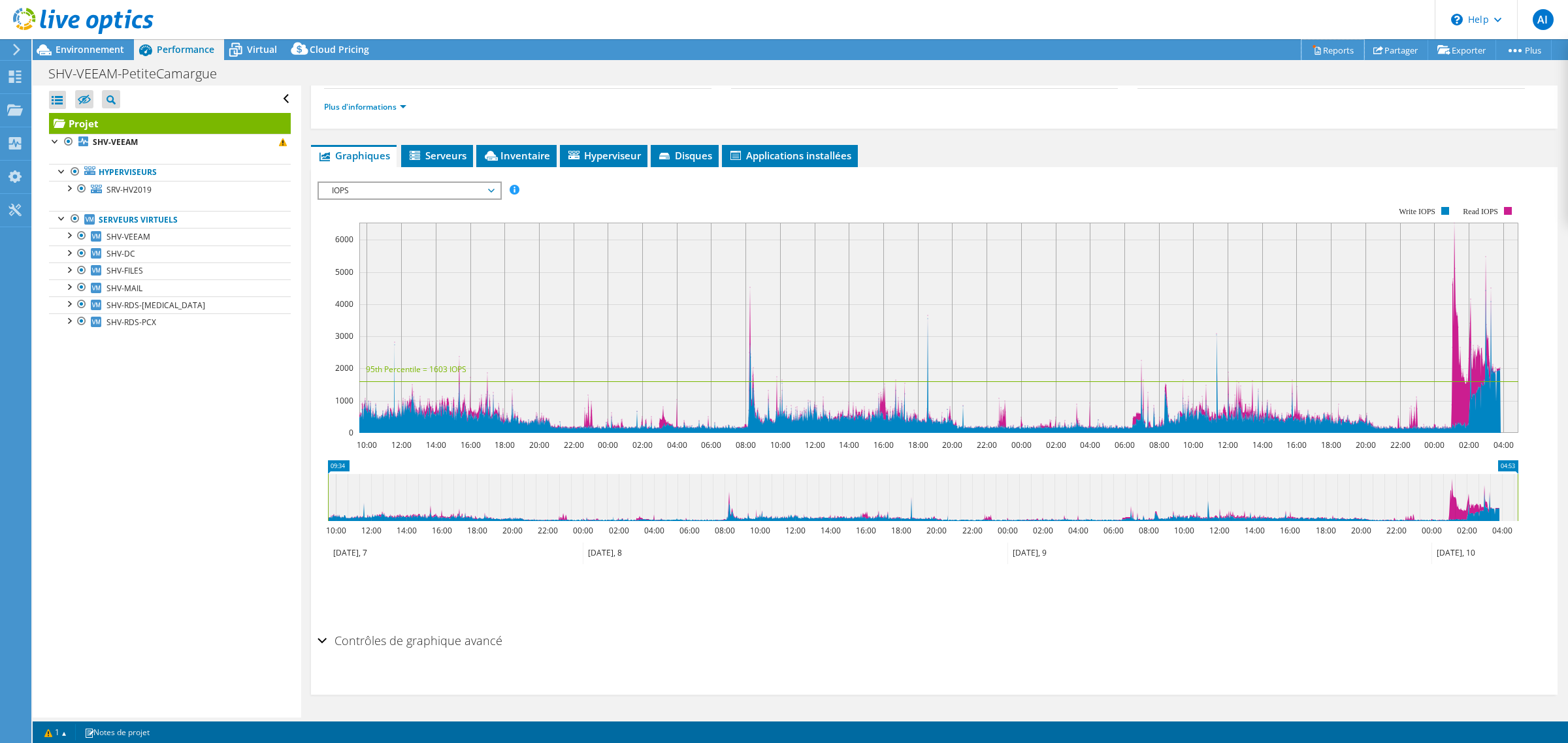
click at [1312, 53] on icon at bounding box center [1317, 50] width 9 height 9
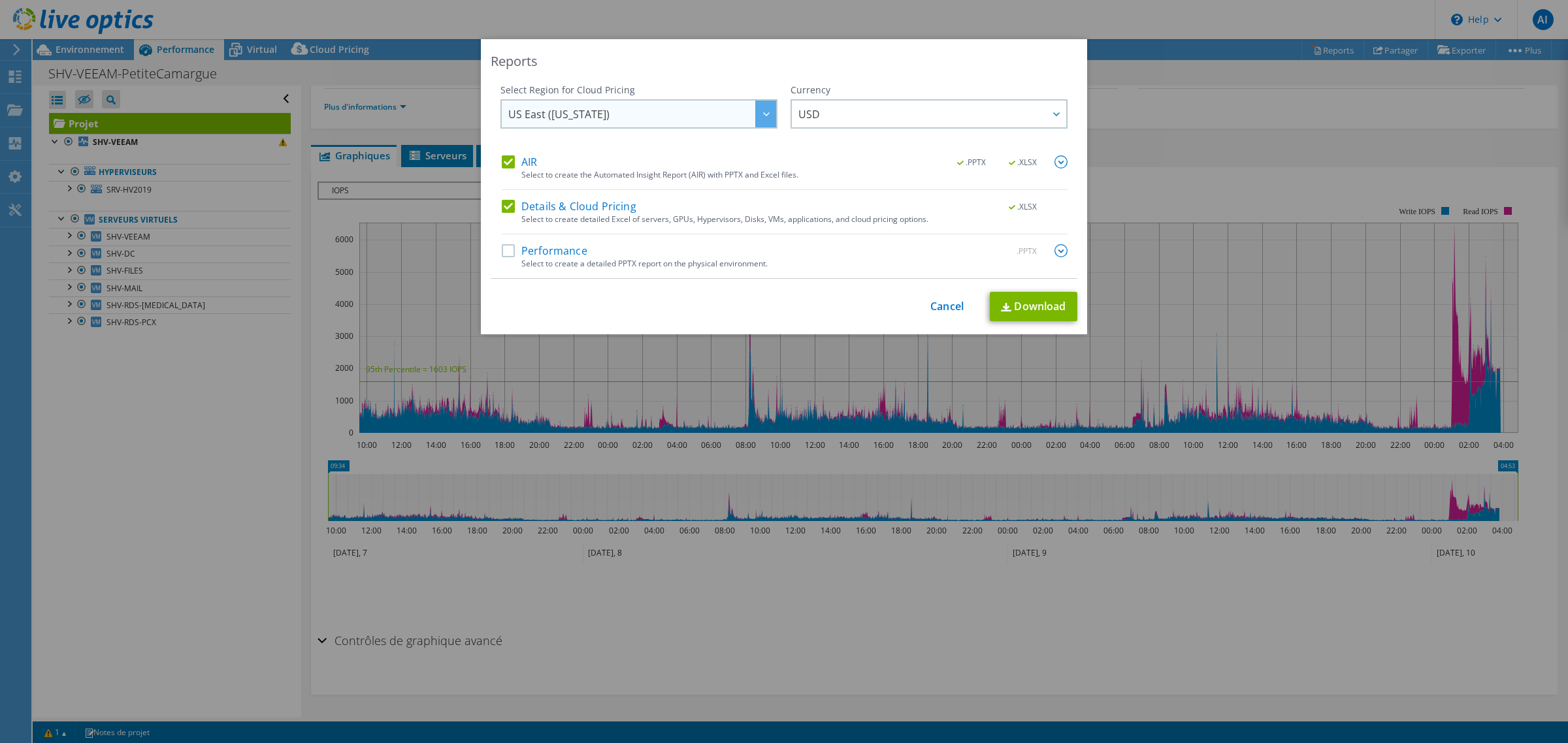
click at [659, 104] on span "US East ([US_STATE])" at bounding box center [643, 114] width 268 height 27
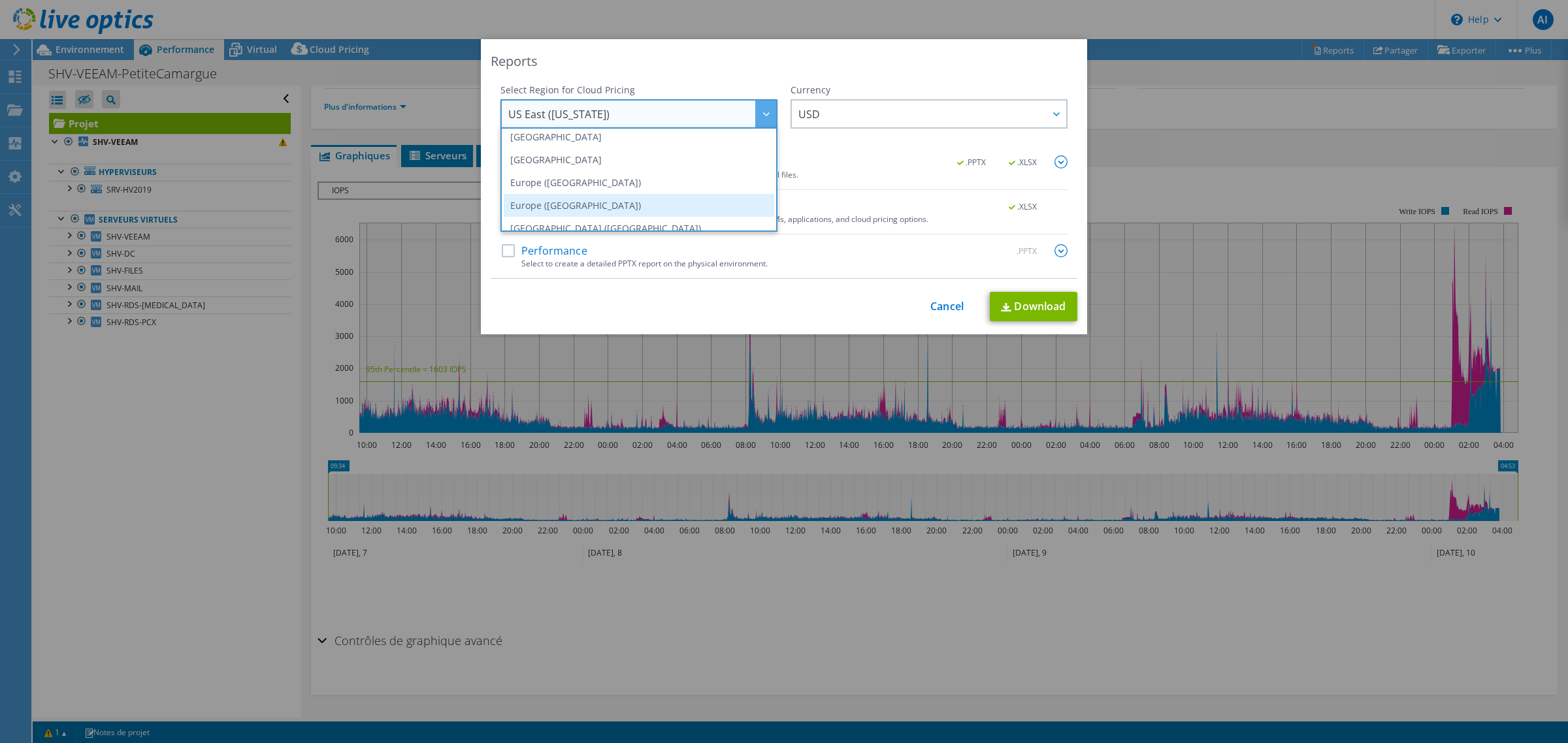
click at [625, 209] on li "Europe ([GEOGRAPHIC_DATA])" at bounding box center [639, 206] width 271 height 23
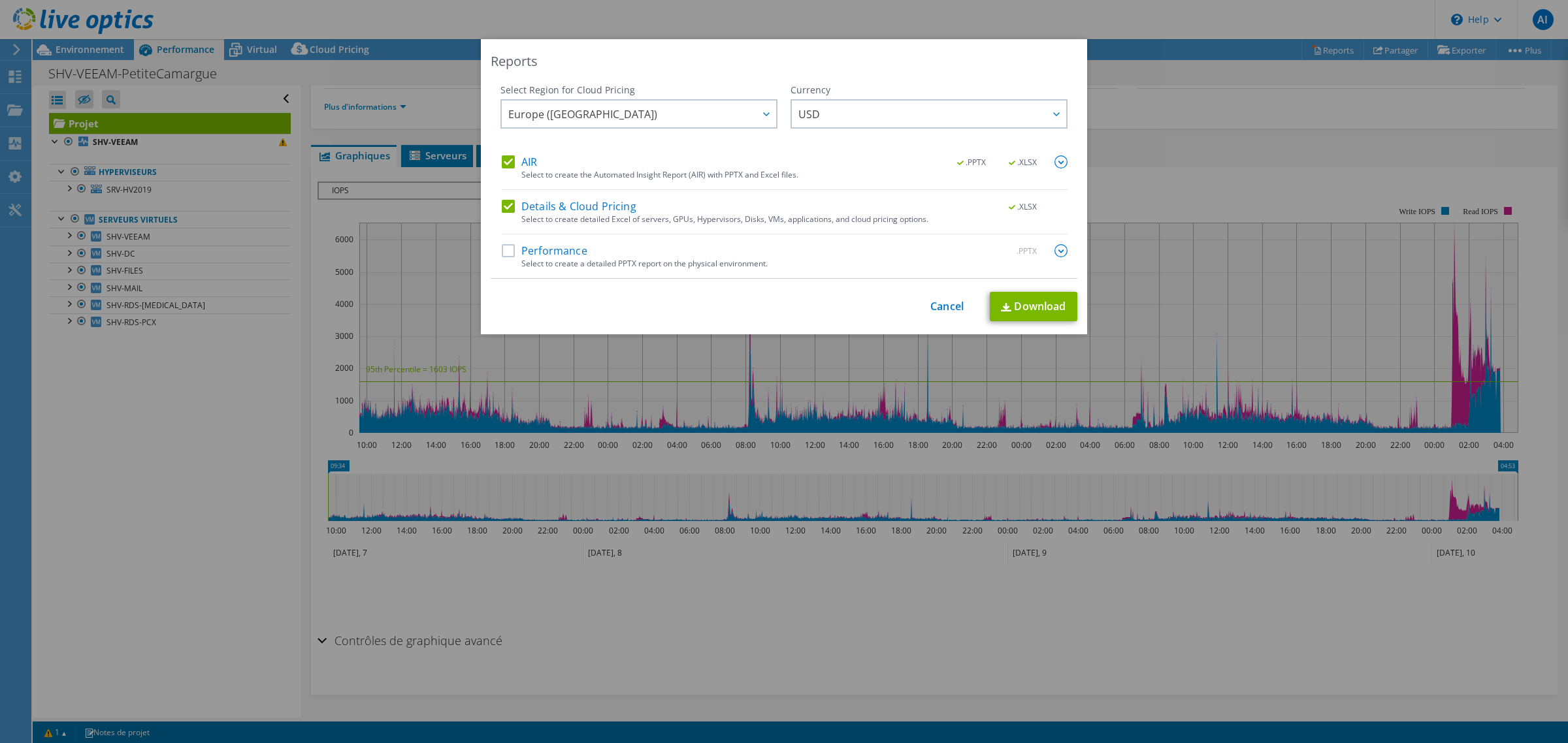
scroll to position [87, 0]
click at [648, 122] on span "Europe ([GEOGRAPHIC_DATA])" at bounding box center [643, 114] width 268 height 27
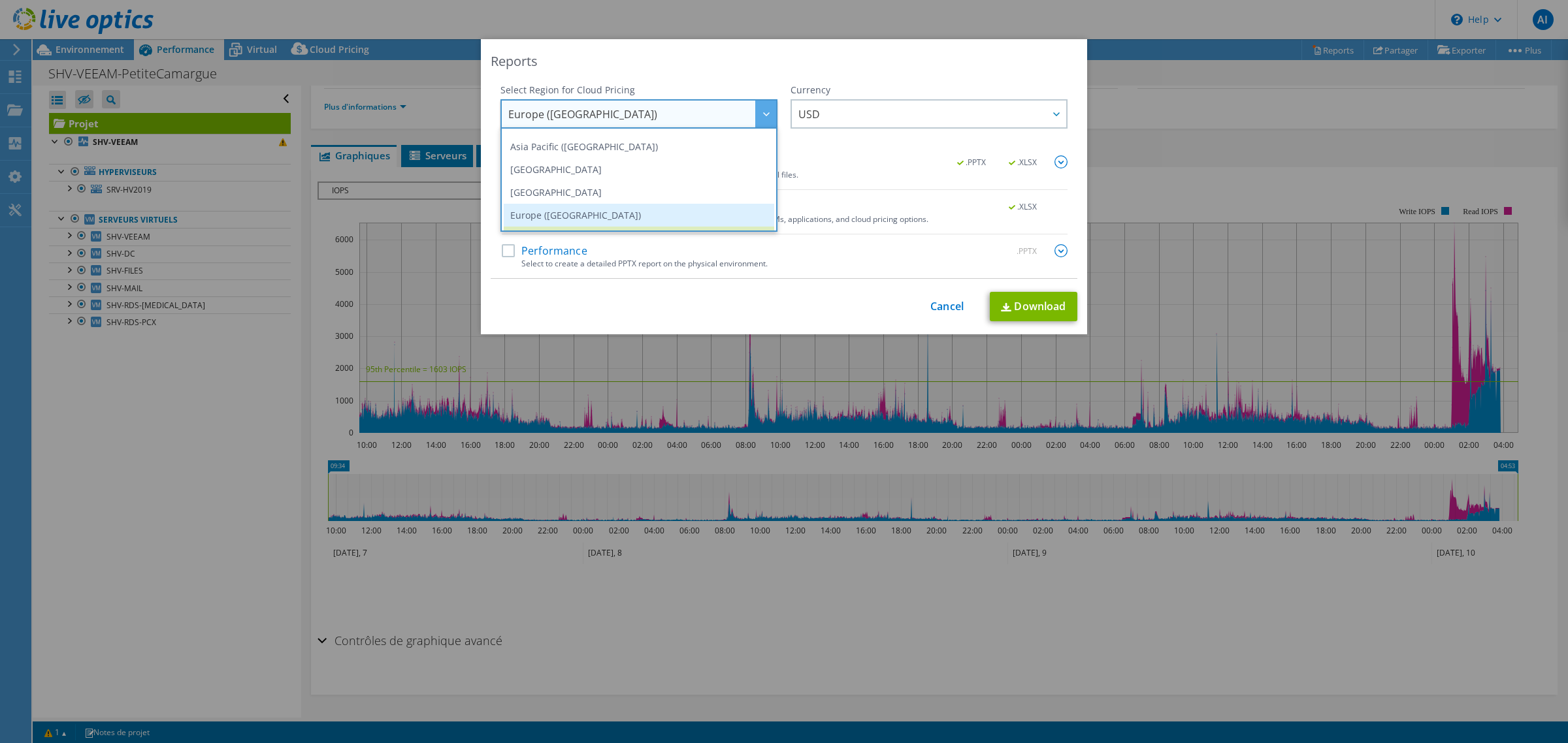
click at [702, 209] on li "Europe ([GEOGRAPHIC_DATA])" at bounding box center [639, 215] width 271 height 23
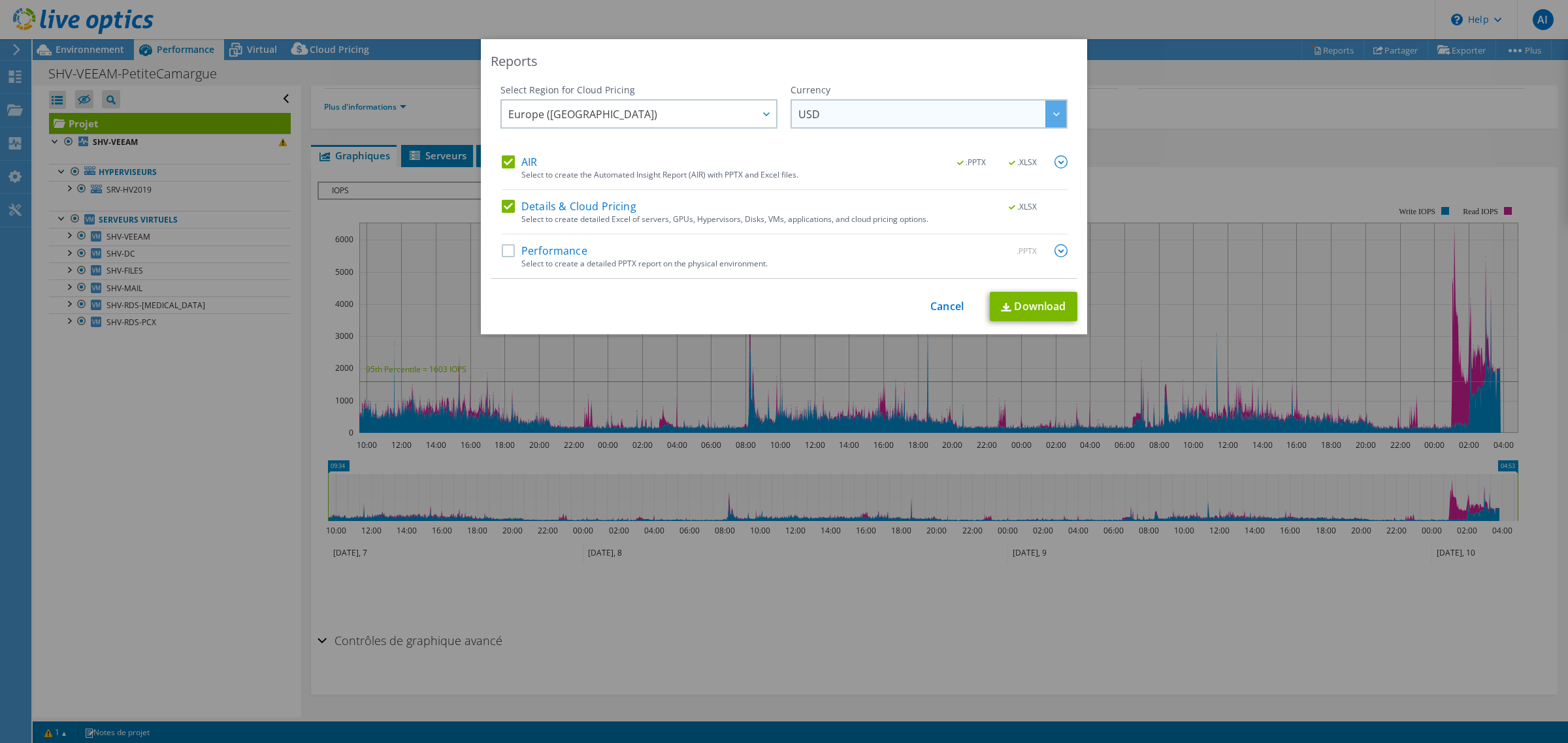
click at [840, 125] on span "USD" at bounding box center [932, 114] width 268 height 27
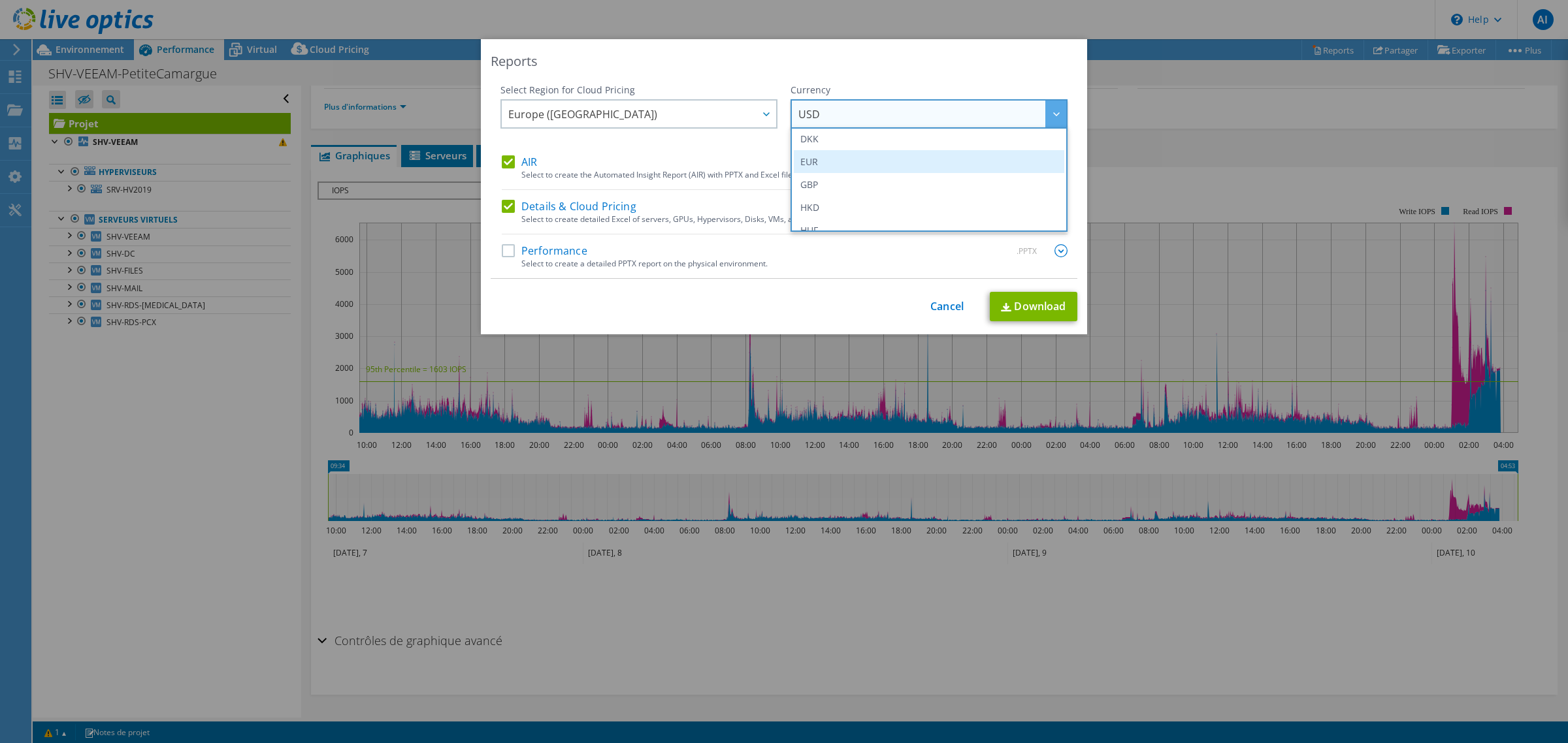
click at [825, 165] on li "EUR" at bounding box center [930, 162] width 271 height 23
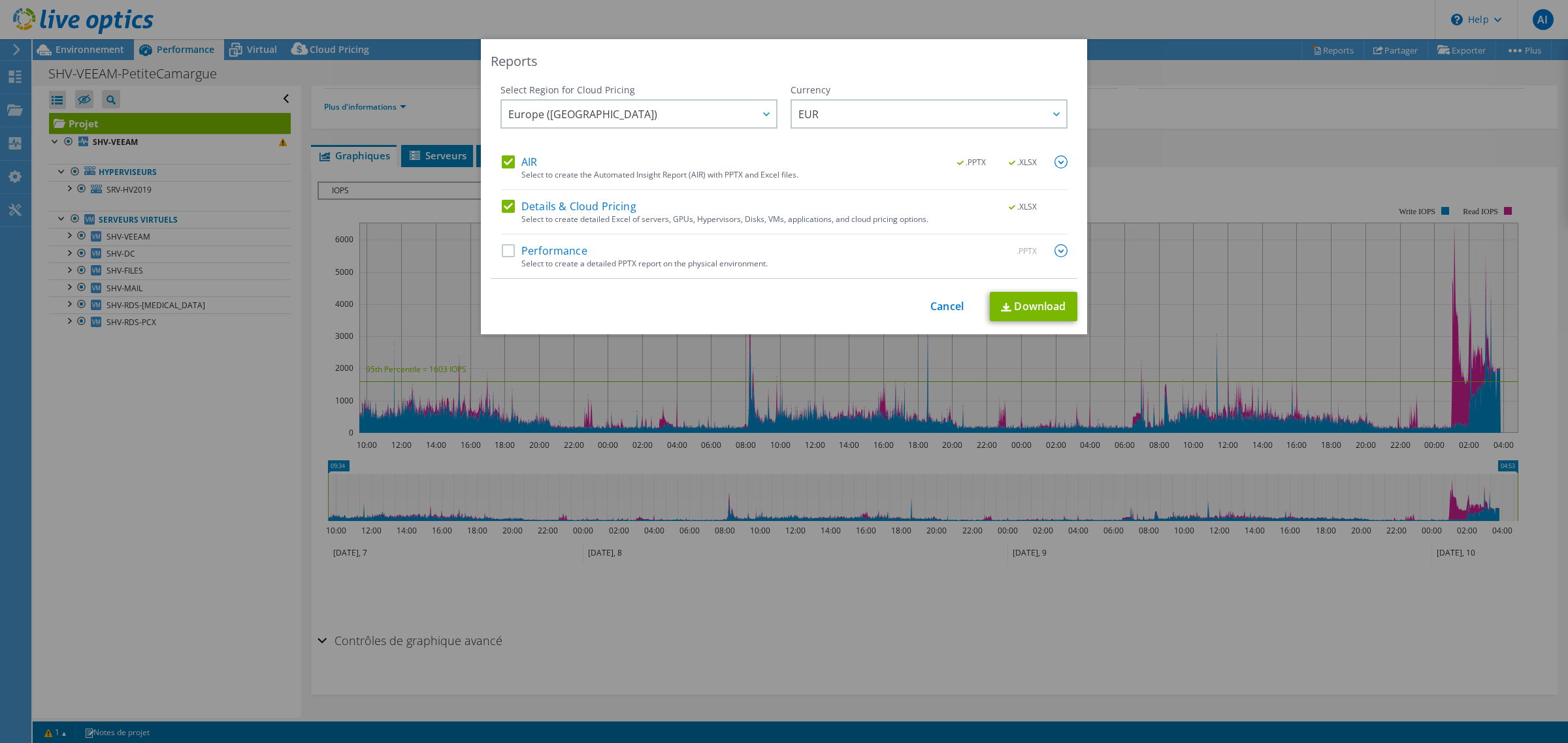
click at [504, 250] on label "Performance" at bounding box center [544, 250] width 85 height 13
click at [0, 0] on input "Performance" at bounding box center [0, 0] width 0 height 0
click at [1052, 302] on link "Download" at bounding box center [1033, 306] width 87 height 29
drag, startPoint x: 955, startPoint y: 302, endPoint x: 999, endPoint y: 301, distance: 44.0
click at [955, 302] on link "Cancel" at bounding box center [946, 307] width 33 height 12
